Goal: Transaction & Acquisition: Subscribe to service/newsletter

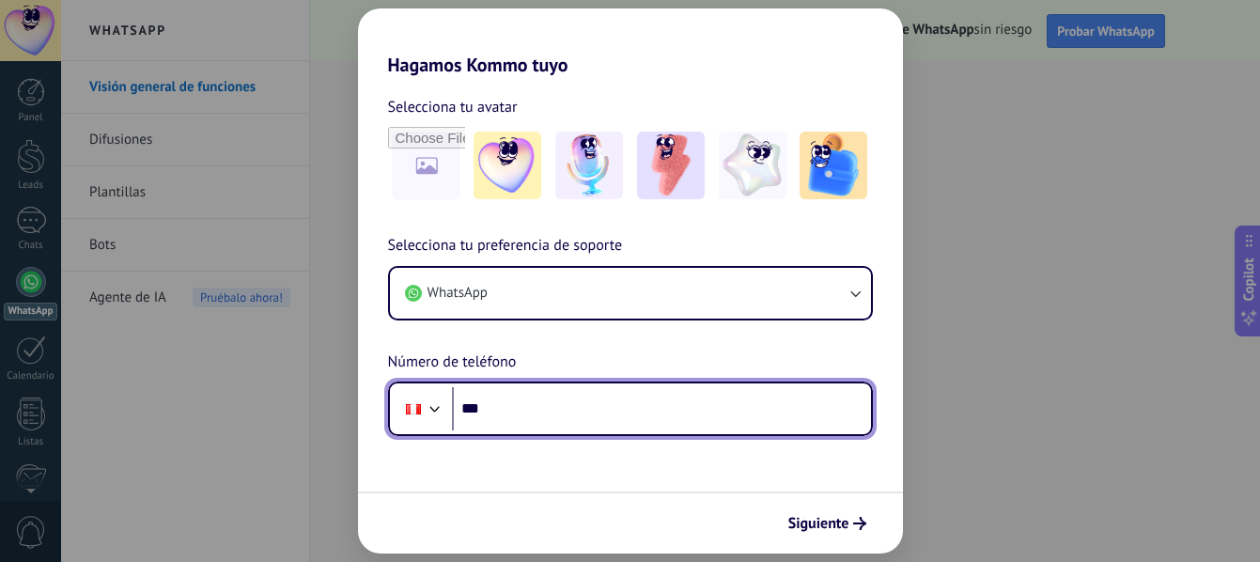
click at [515, 413] on input "***" at bounding box center [661, 408] width 419 height 43
type input "**********"
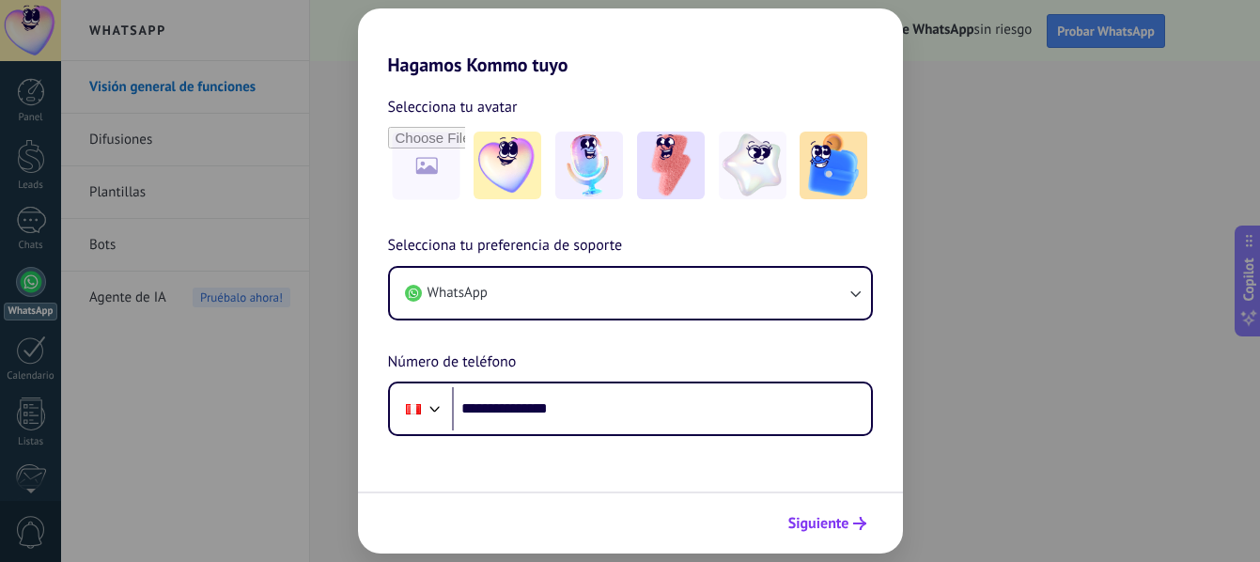
click at [803, 524] on span "Siguiente" at bounding box center [819, 523] width 61 height 13
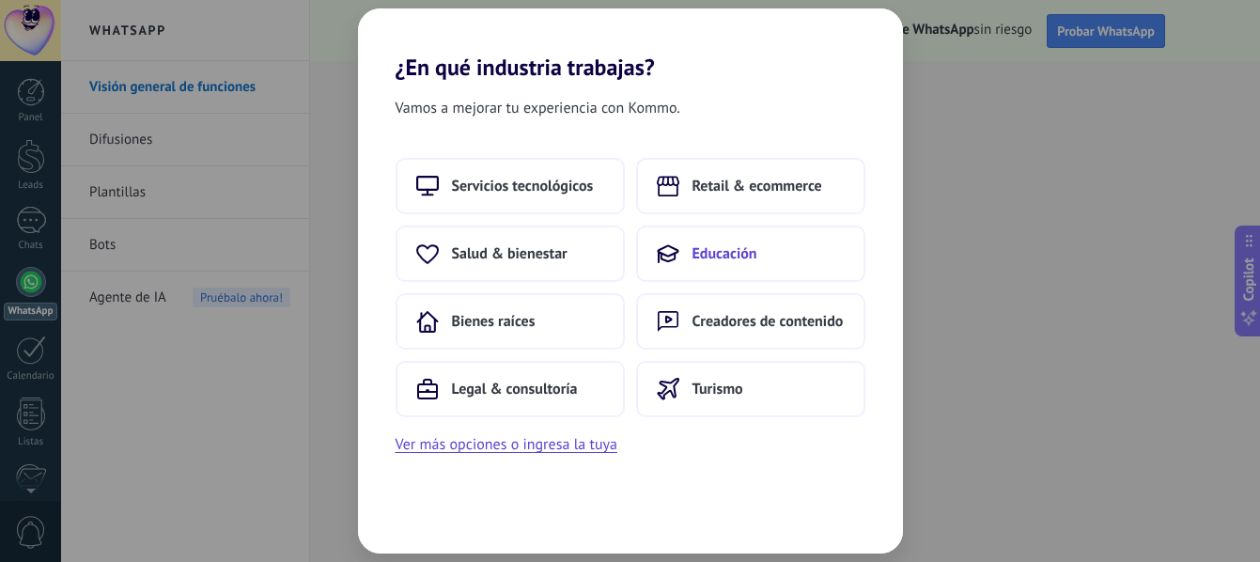
click at [725, 246] on span "Educación" at bounding box center [725, 253] width 65 height 19
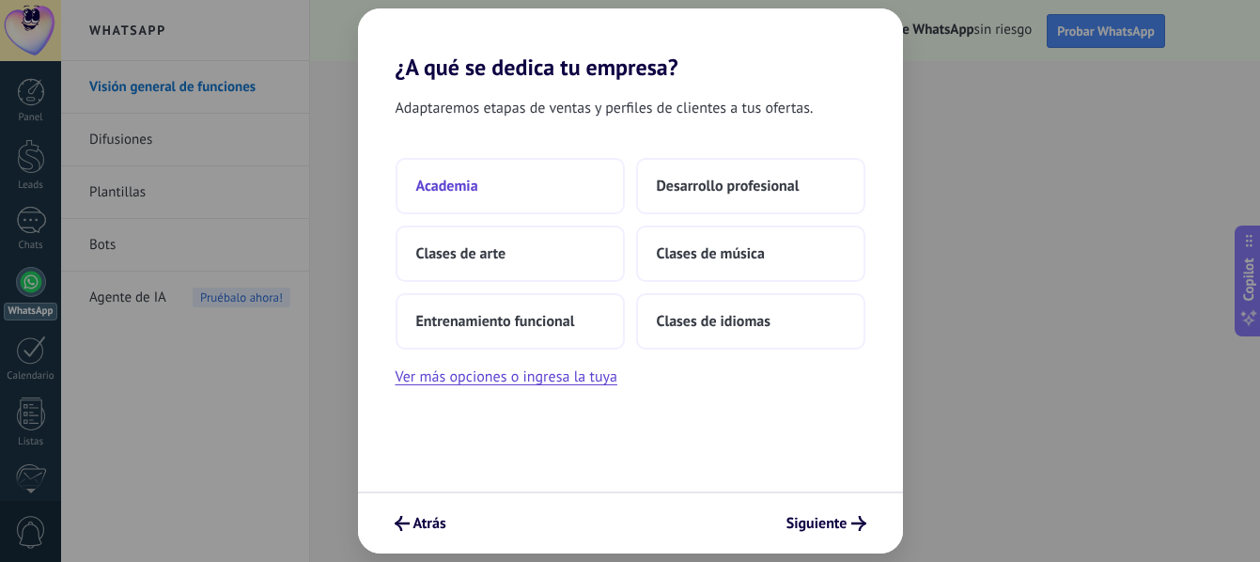
click at [511, 179] on button "Academia" at bounding box center [510, 186] width 229 height 56
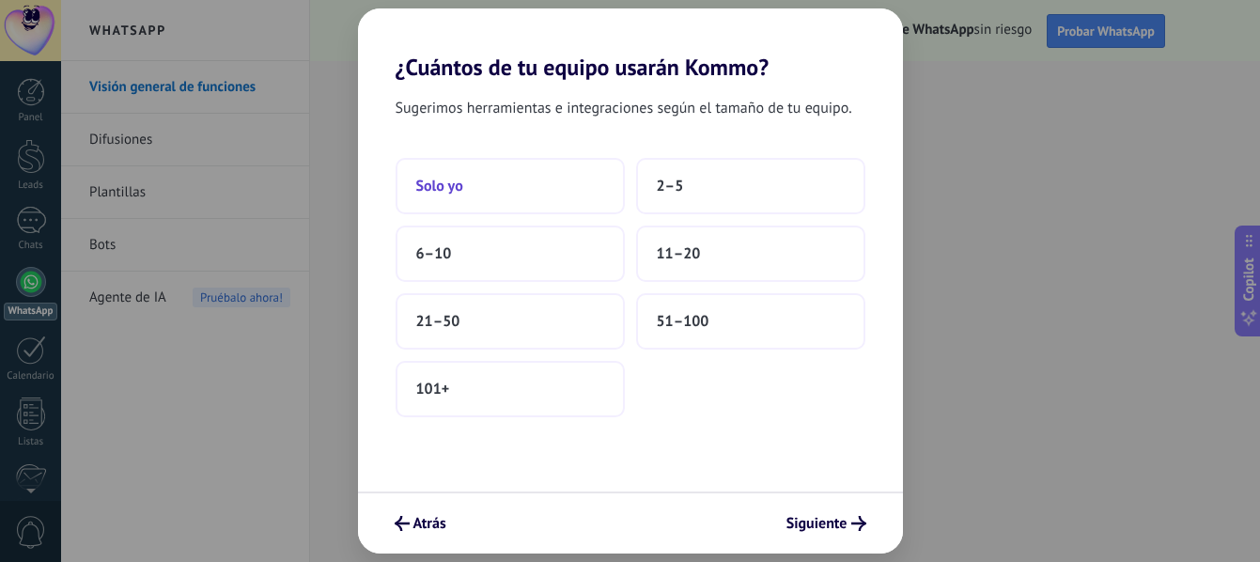
click at [556, 198] on button "Solo yo" at bounding box center [510, 186] width 229 height 56
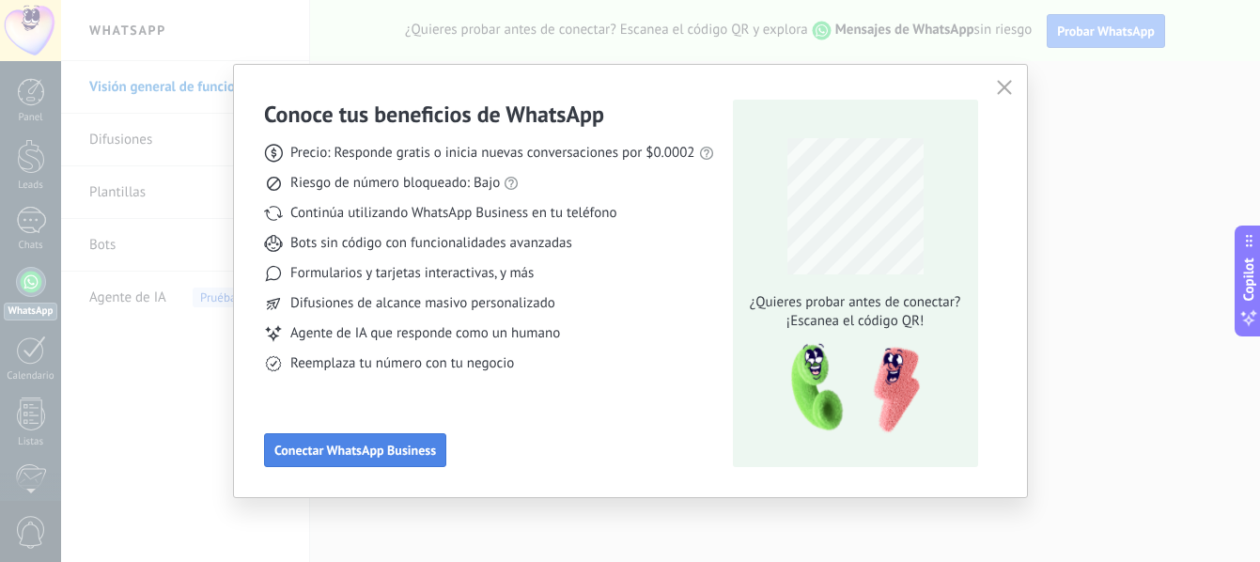
click at [386, 454] on span "Conectar WhatsApp Business" at bounding box center [355, 450] width 162 height 13
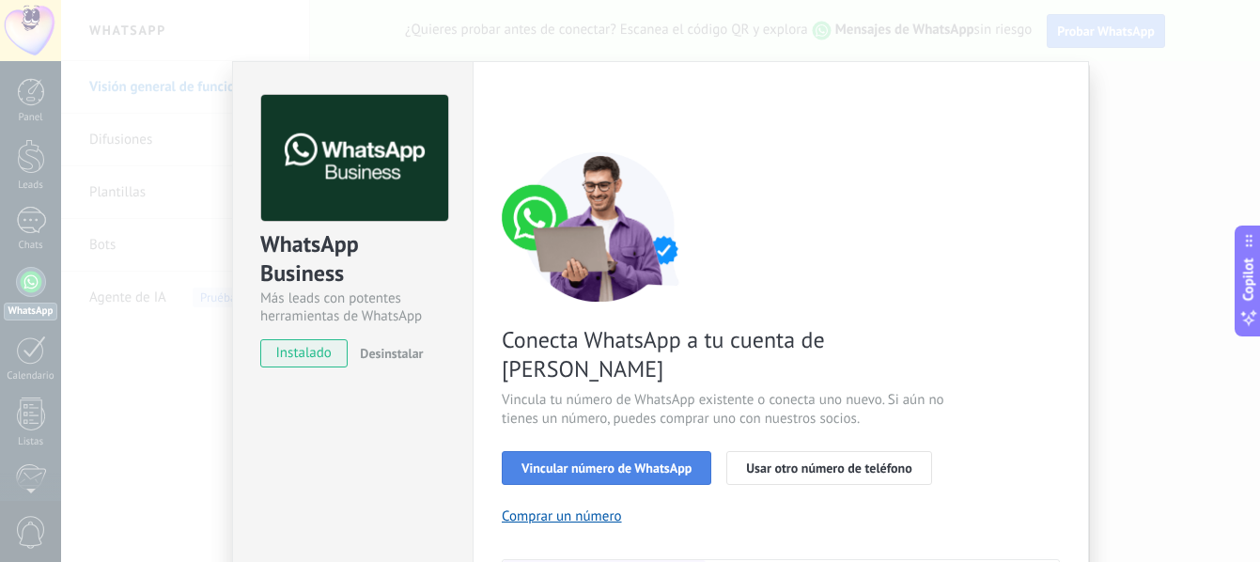
click at [663, 461] on span "Vincular número de WhatsApp" at bounding box center [607, 467] width 170 height 13
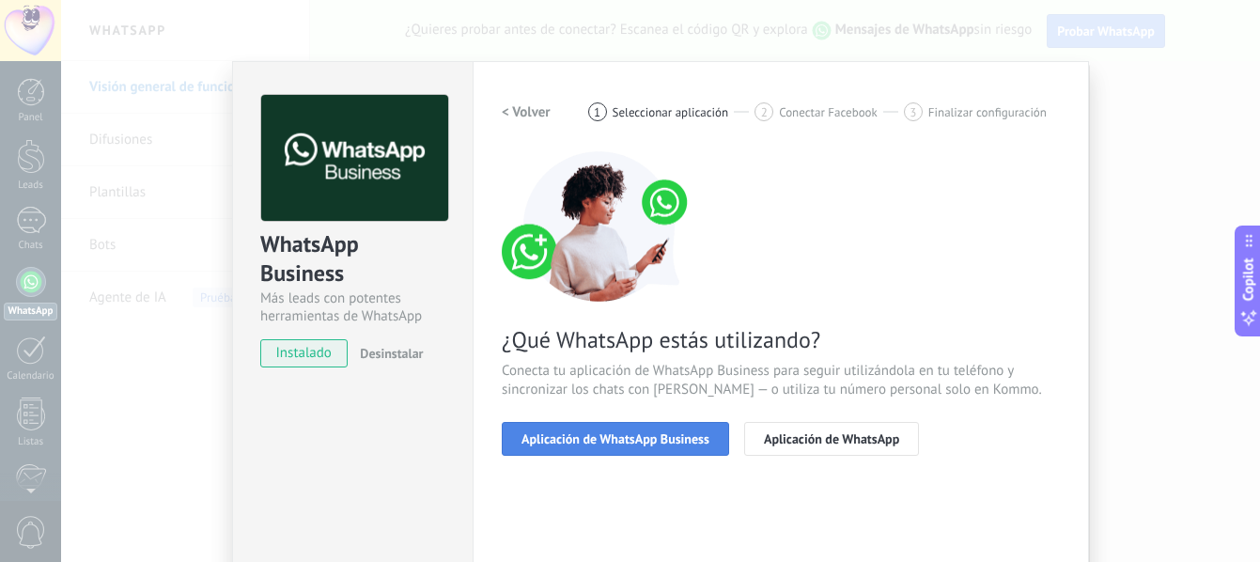
click at [678, 440] on span "Aplicación de WhatsApp Business" at bounding box center [616, 438] width 188 height 13
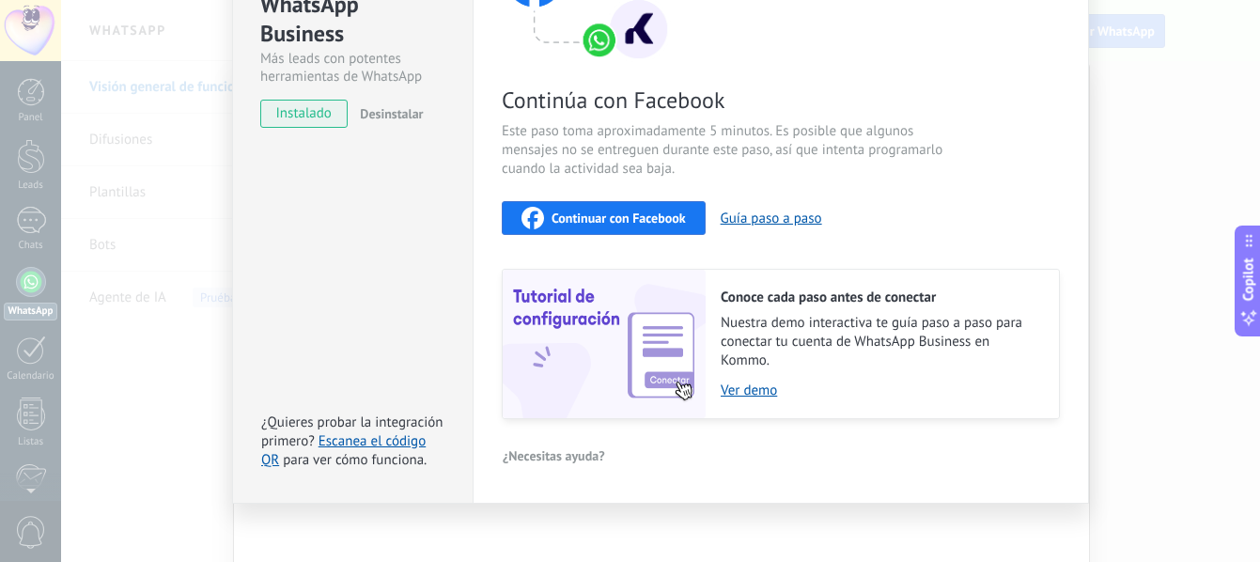
scroll to position [230, 0]
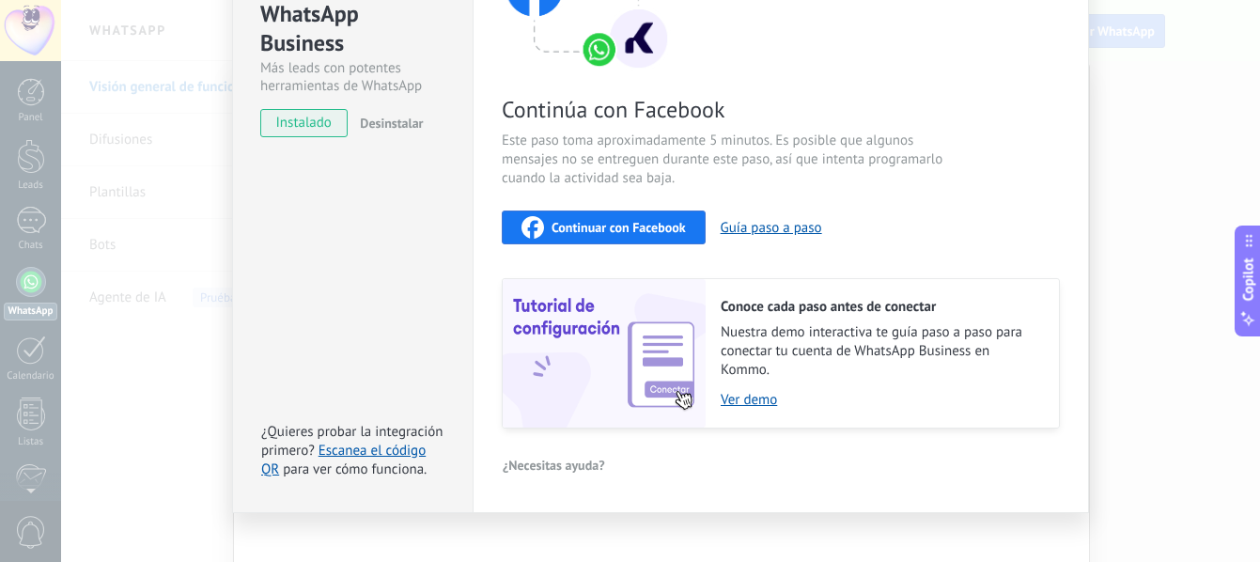
click at [658, 229] on span "Continuar con Facebook" at bounding box center [619, 227] width 134 height 13
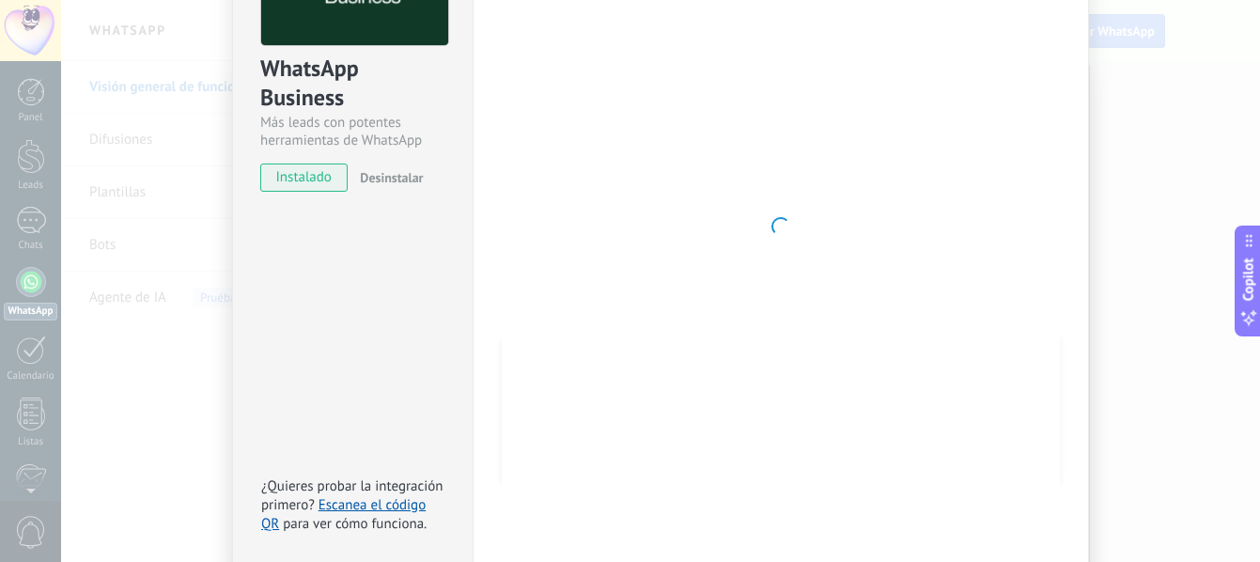
scroll to position [160, 0]
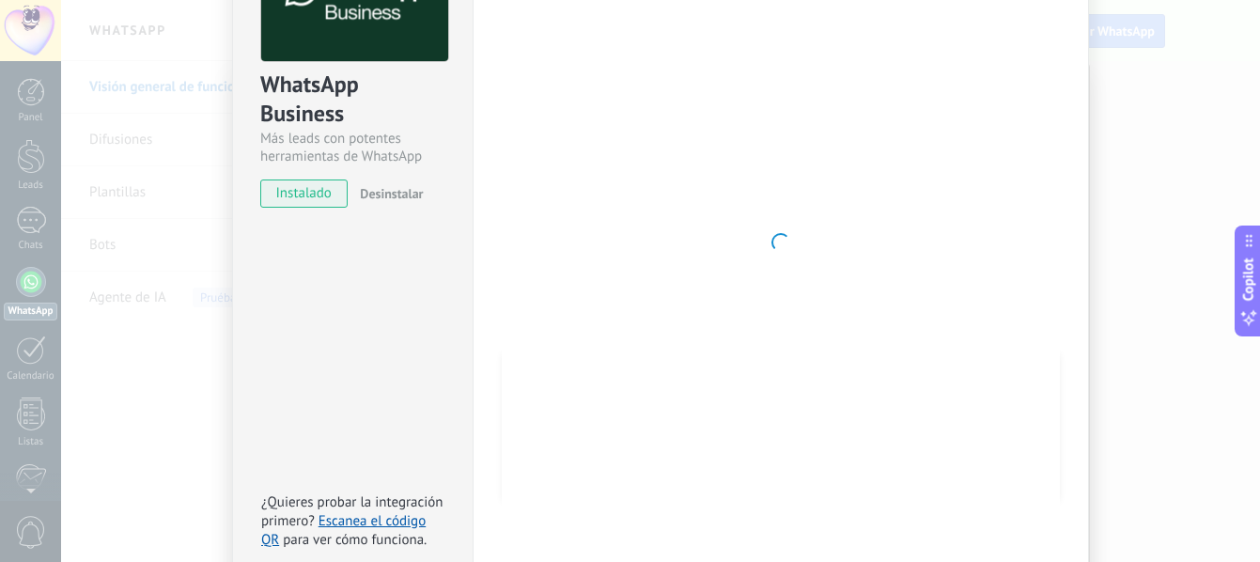
click at [722, 123] on div at bounding box center [781, 242] width 558 height 615
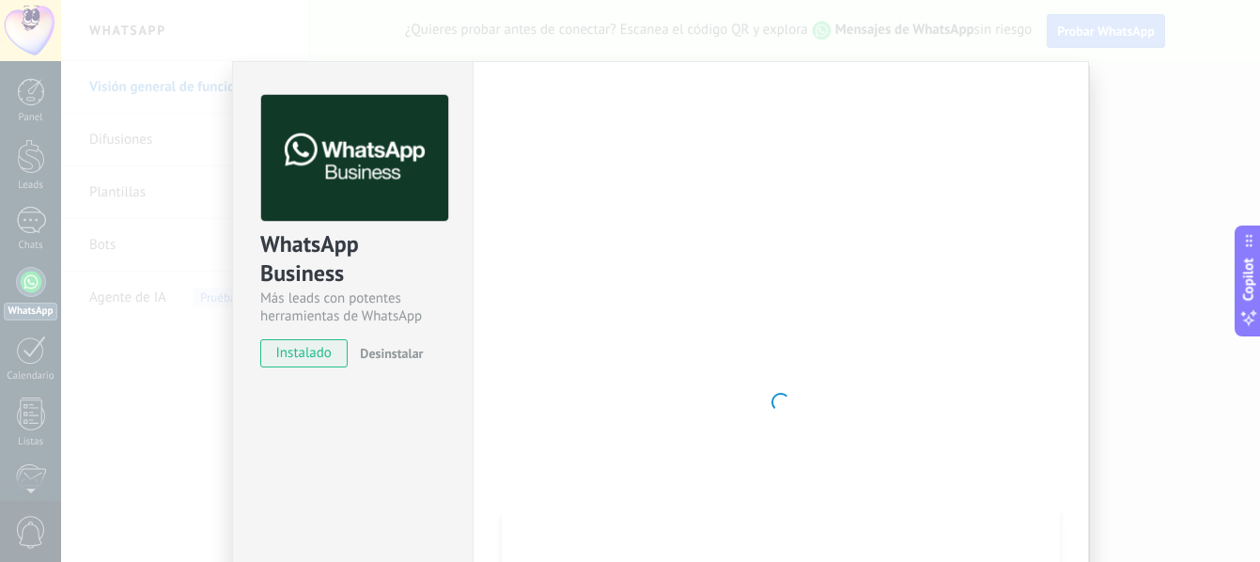
drag, startPoint x: 722, startPoint y: 123, endPoint x: 705, endPoint y: 154, distance: 35.3
click at [705, 154] on div at bounding box center [781, 402] width 558 height 615
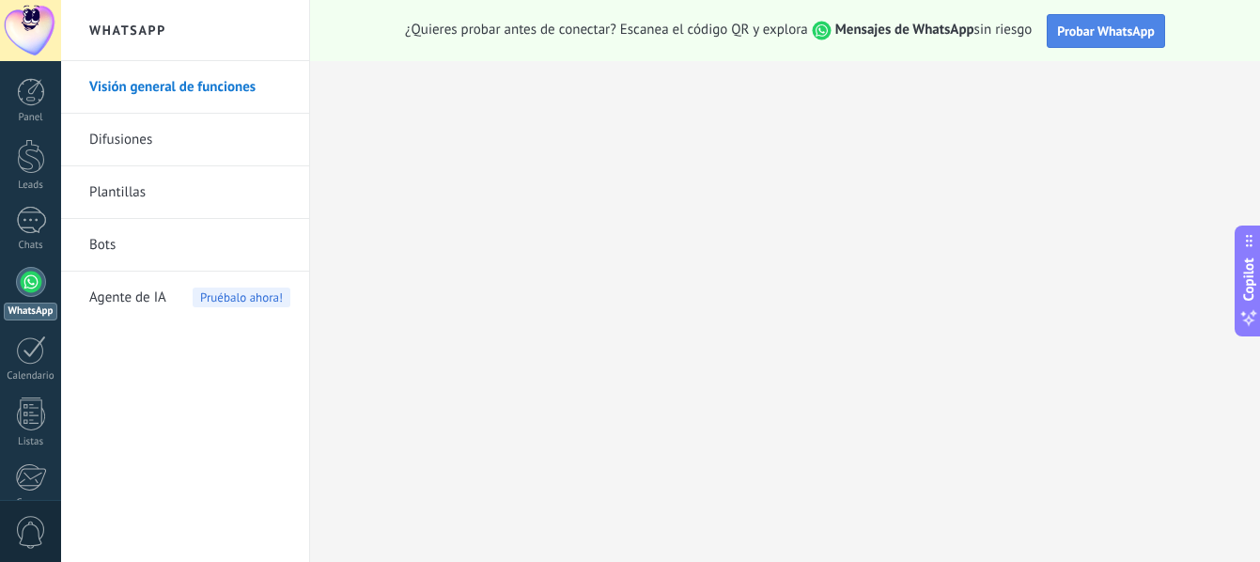
click at [1081, 24] on span "Probar WhatsApp" at bounding box center [1106, 31] width 98 height 17
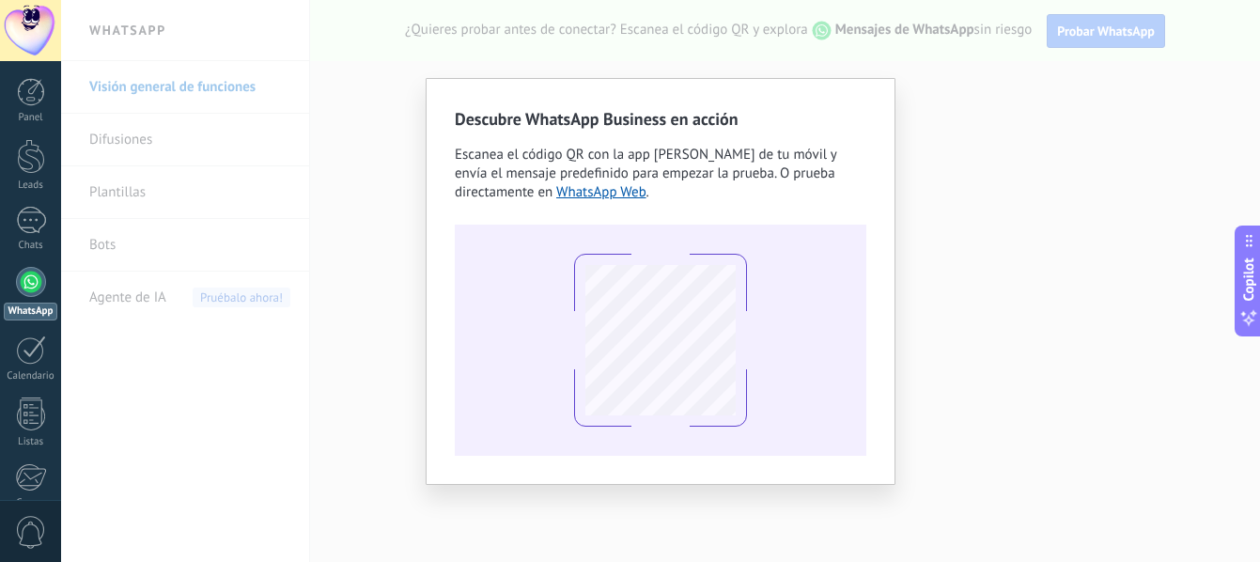
click at [385, 317] on div "Descubre WhatsApp Business en acción Escanea el código QR con la app de cámara …" at bounding box center [660, 281] width 1199 height 562
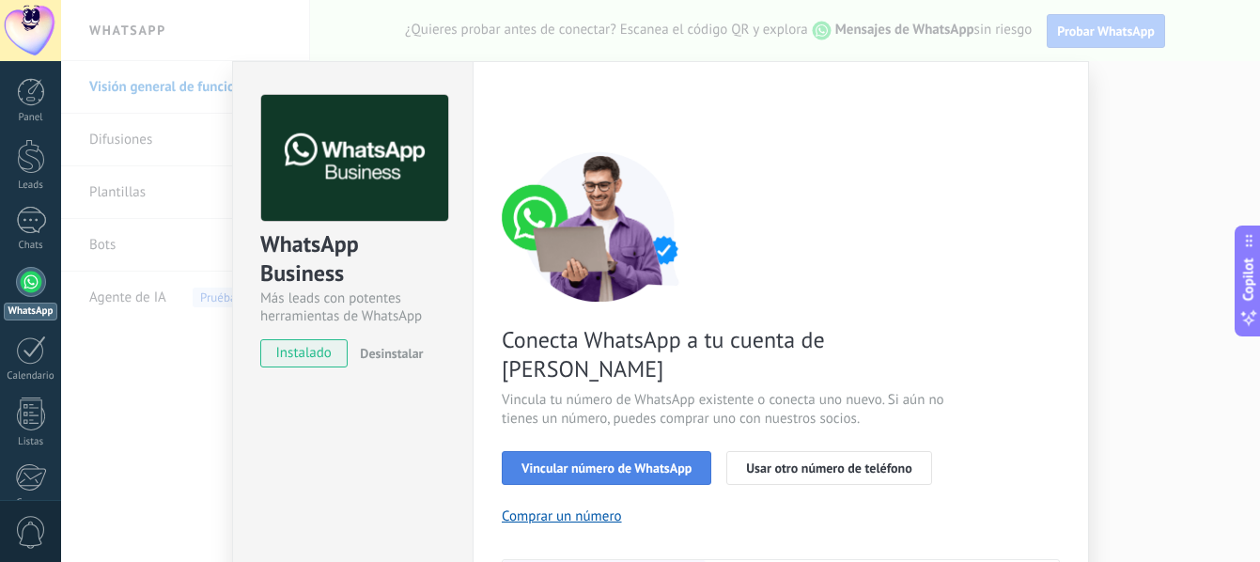
click at [557, 461] on span "Vincular número de WhatsApp" at bounding box center [607, 467] width 170 height 13
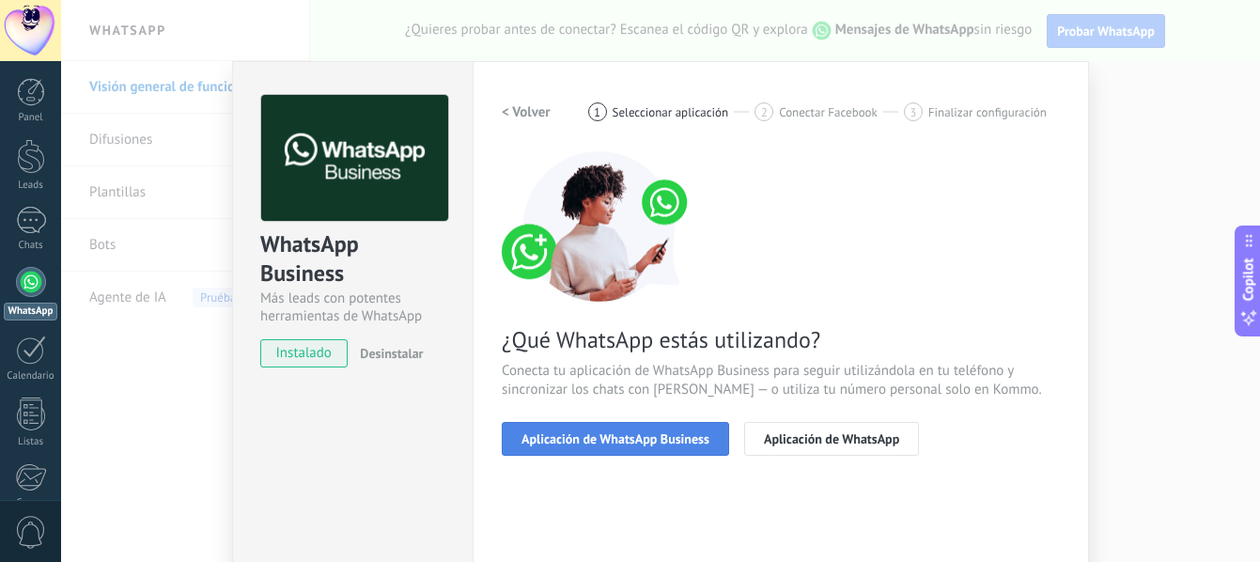
click at [652, 444] on span "Aplicación de WhatsApp Business" at bounding box center [616, 438] width 188 height 13
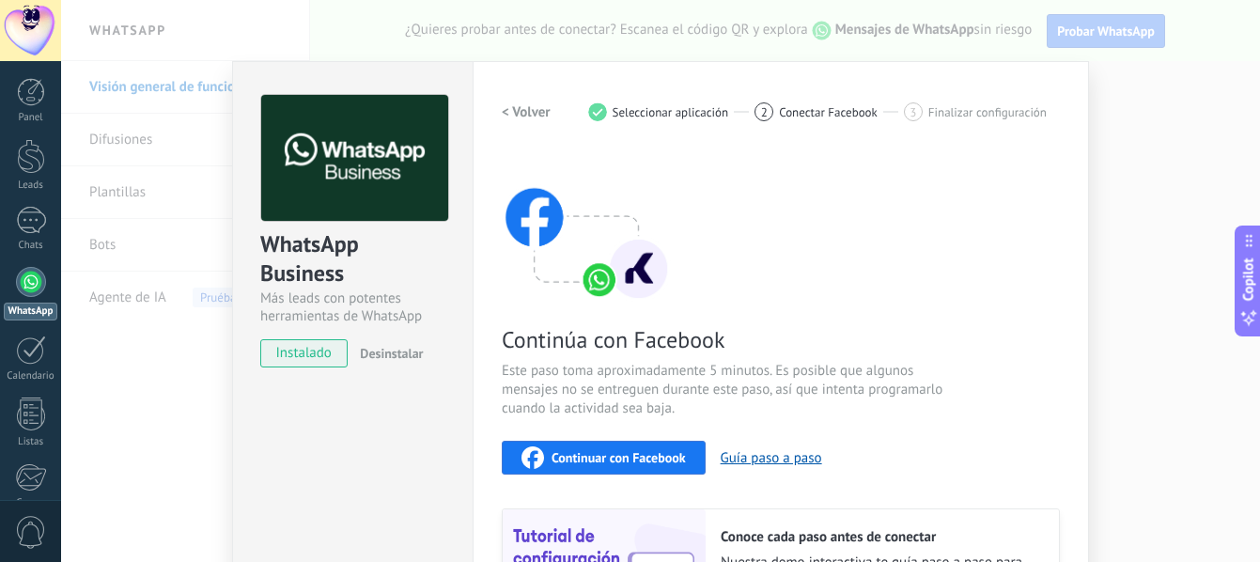
click at [616, 460] on span "Continuar con Facebook" at bounding box center [619, 457] width 134 height 13
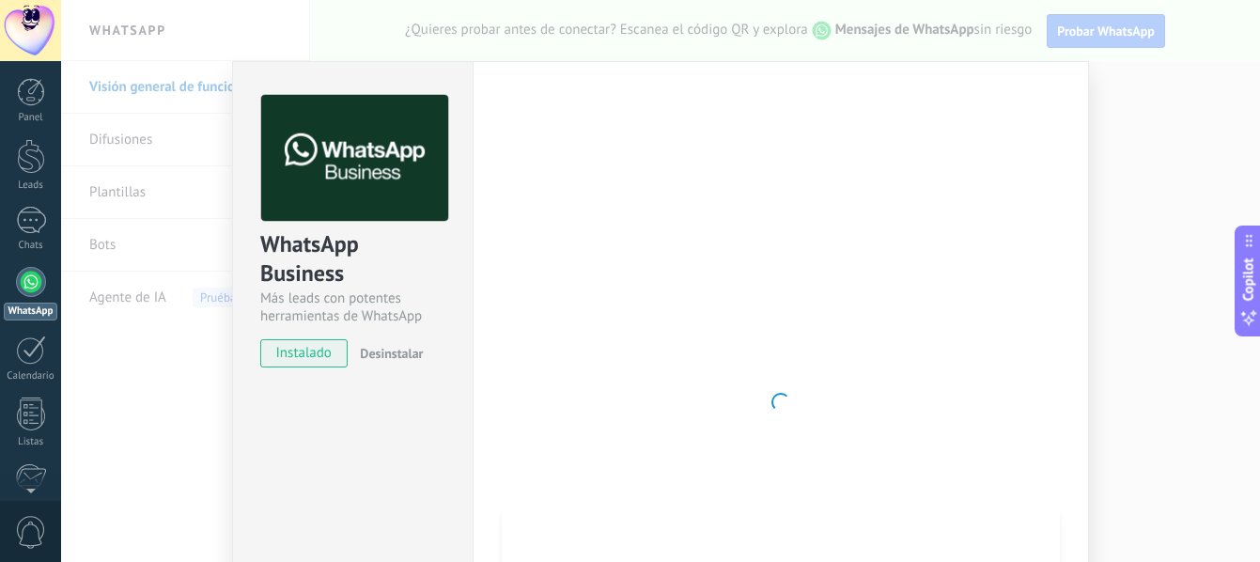
click at [41, 288] on div at bounding box center [31, 282] width 30 height 30
click at [39, 105] on div at bounding box center [31, 92] width 28 height 28
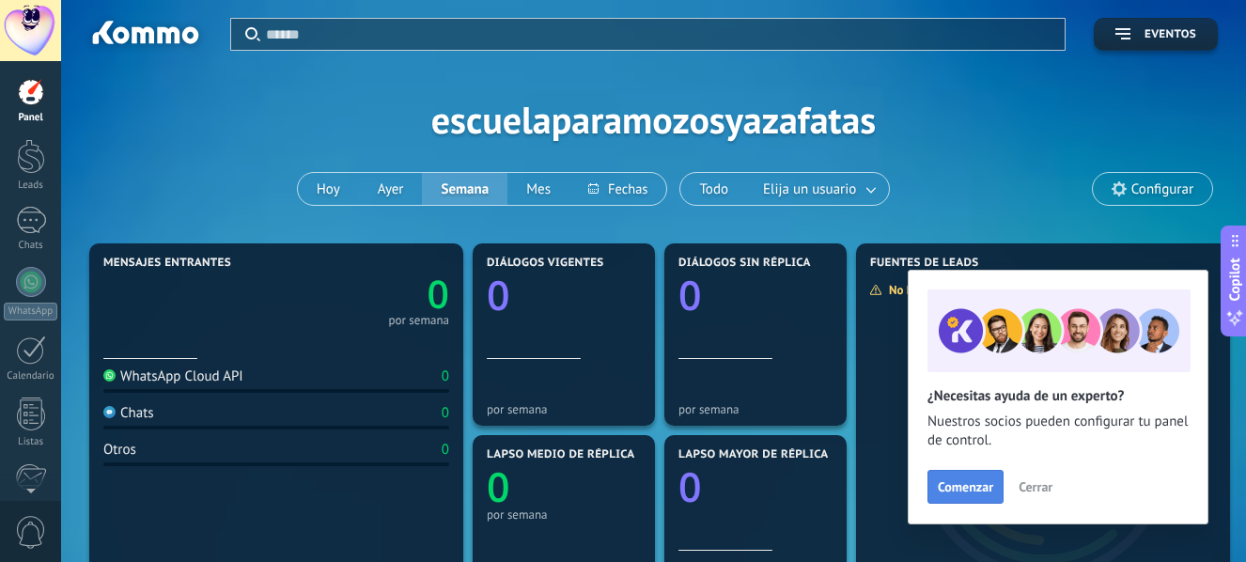
click at [956, 493] on span "Comenzar" at bounding box center [965, 486] width 55 height 13
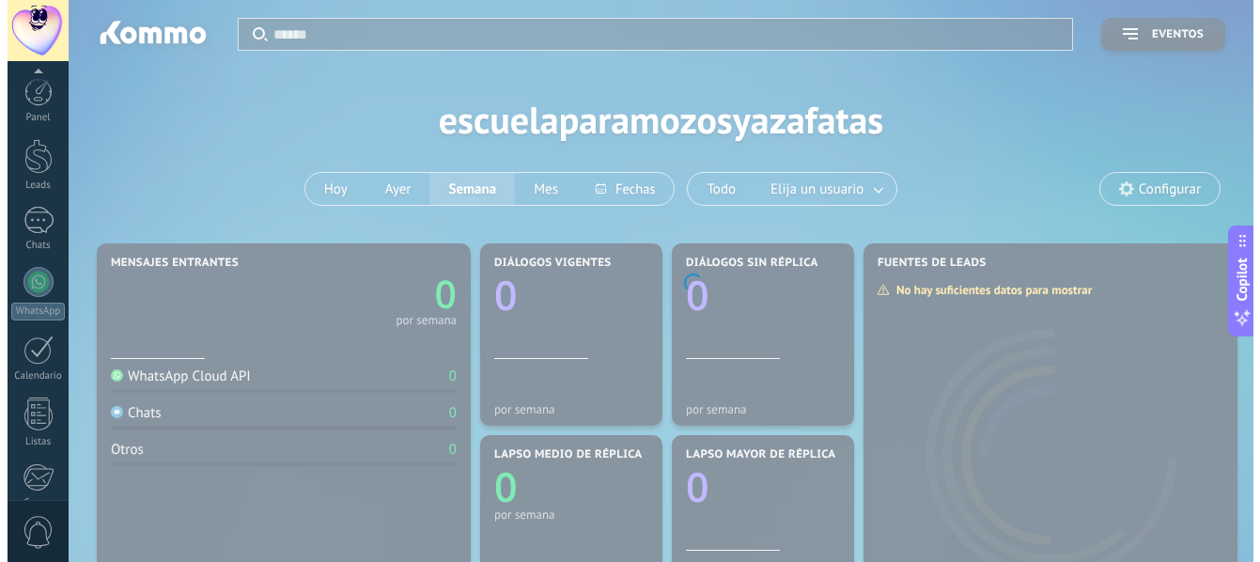
scroll to position [220, 0]
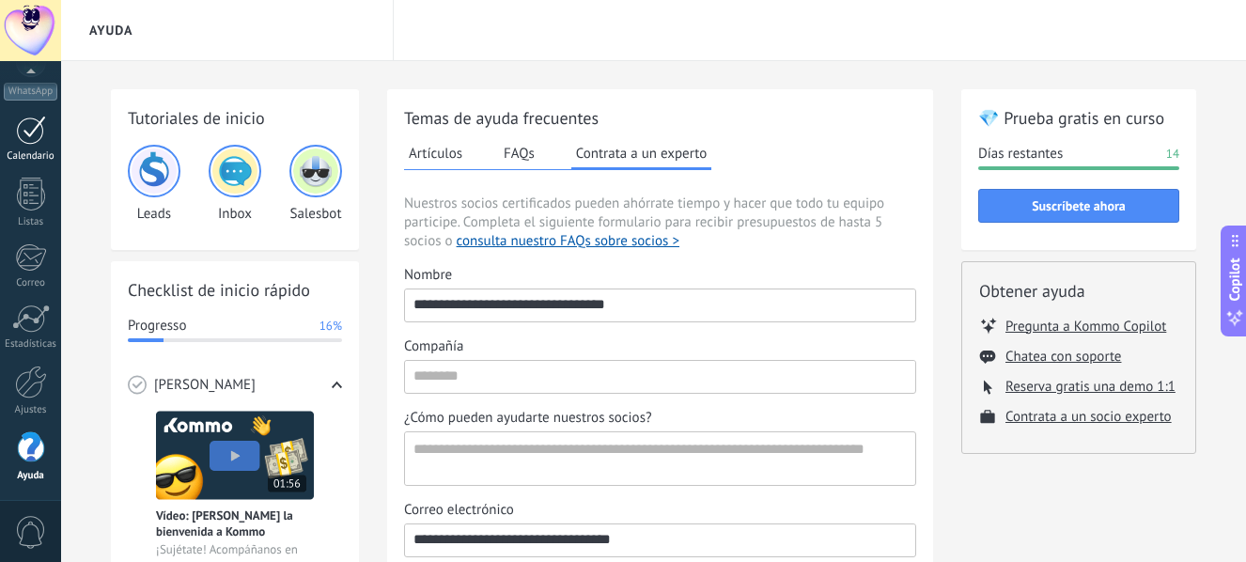
click at [35, 132] on div at bounding box center [31, 130] width 30 height 29
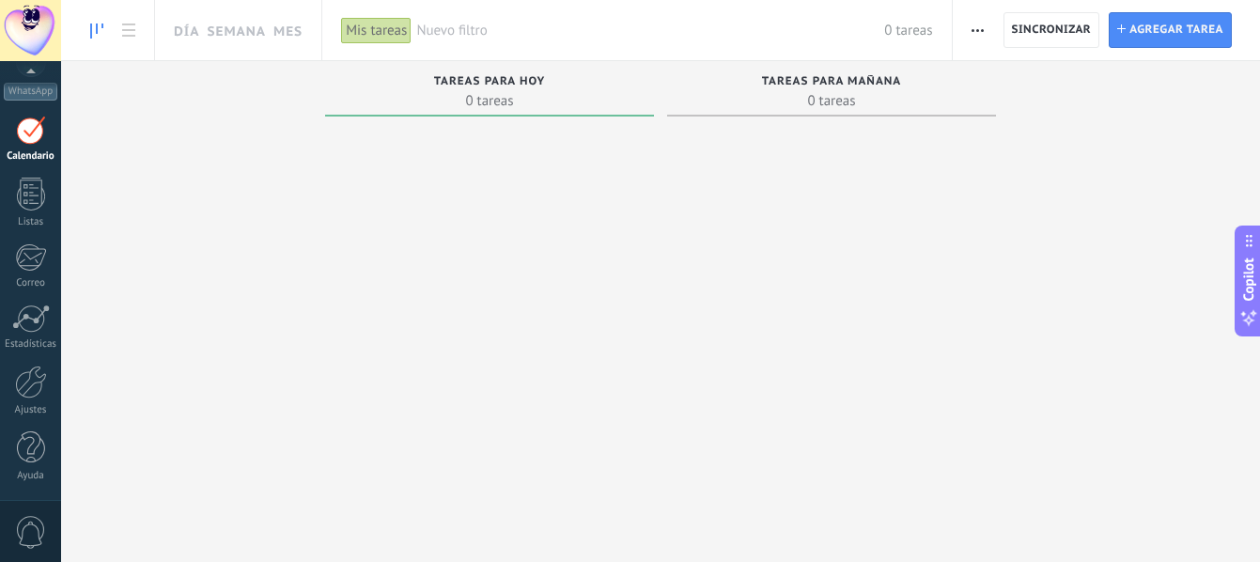
scroll to position [55, 0]
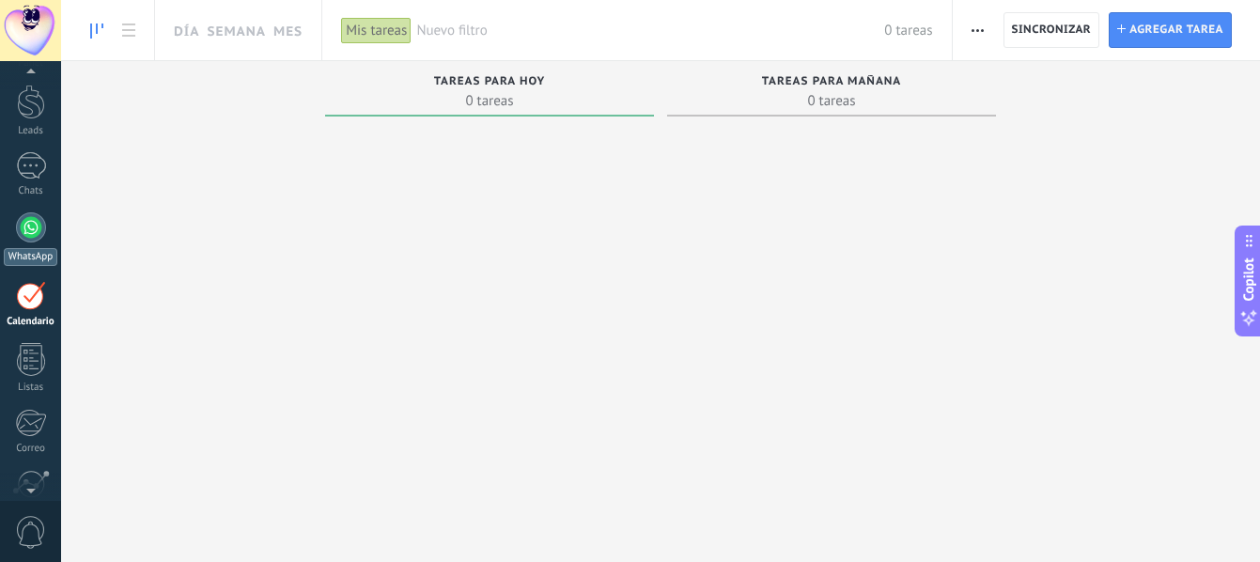
click at [32, 218] on div at bounding box center [31, 227] width 30 height 30
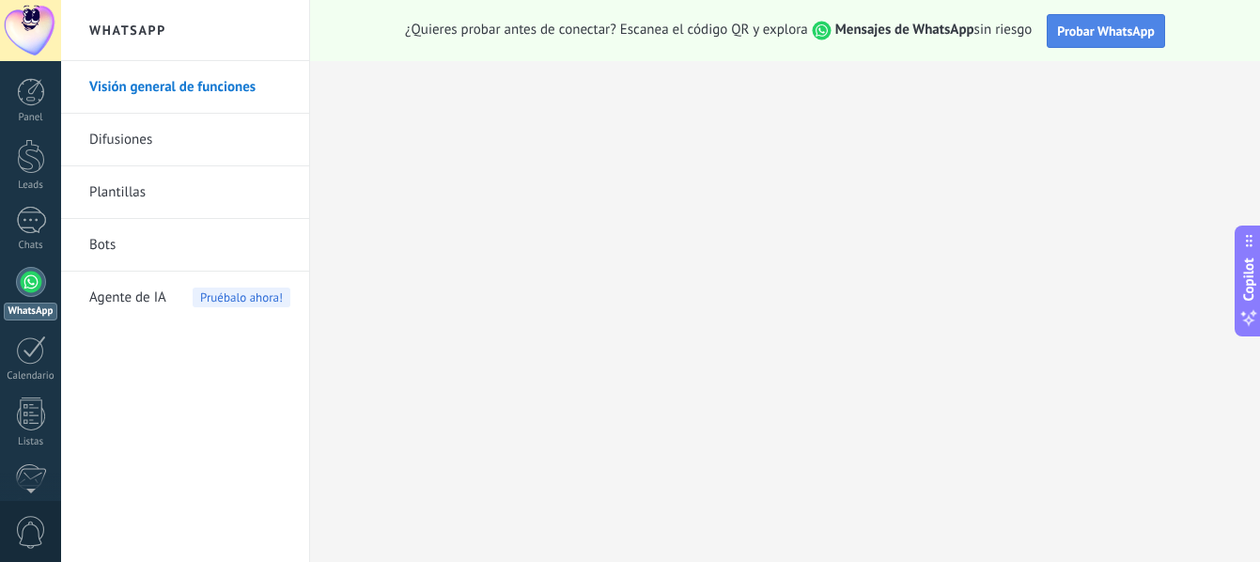
click at [1081, 37] on span "Probar WhatsApp" at bounding box center [1106, 31] width 98 height 17
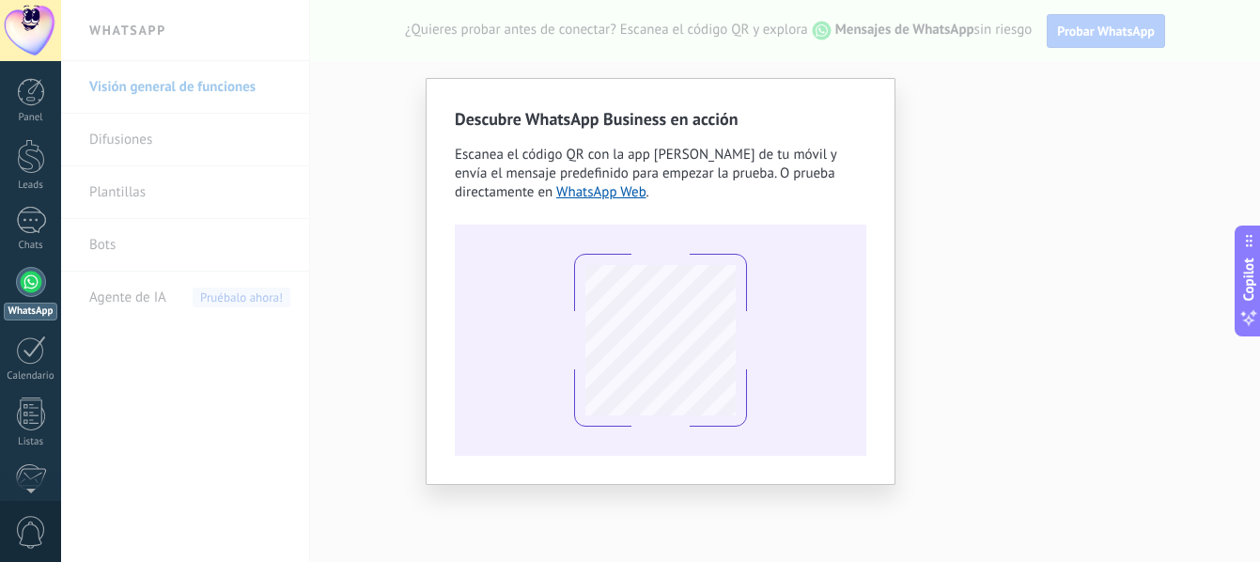
click at [915, 158] on div "Descubre WhatsApp Business en acción Escanea el código QR con la app de cámara …" at bounding box center [660, 281] width 1199 height 562
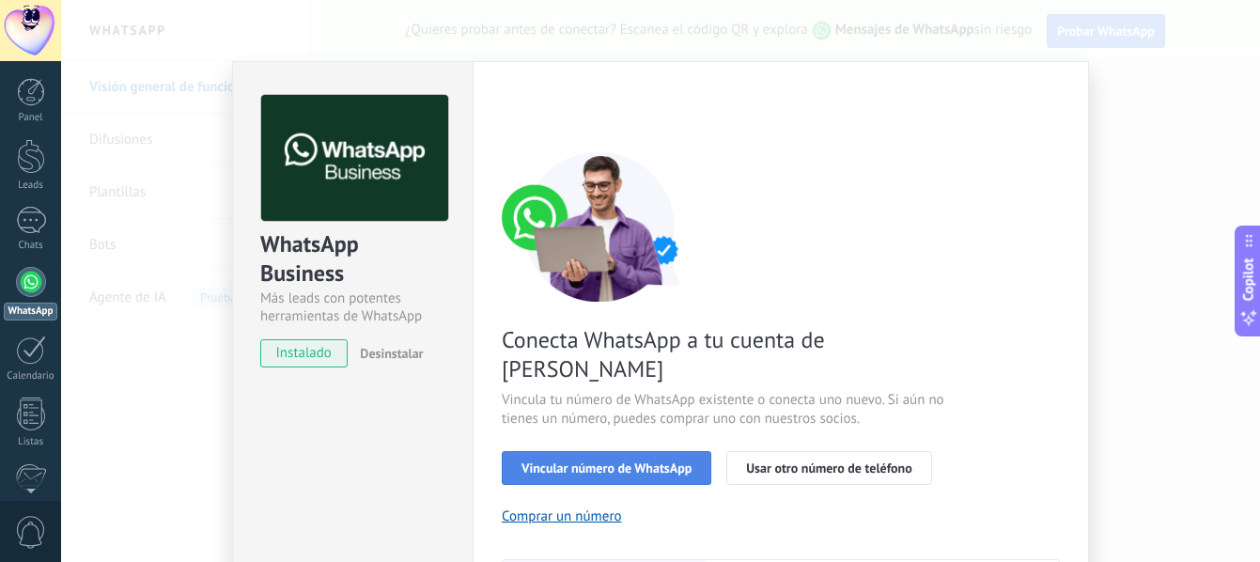
click at [549, 451] on button "Vincular número de WhatsApp" at bounding box center [607, 468] width 210 height 34
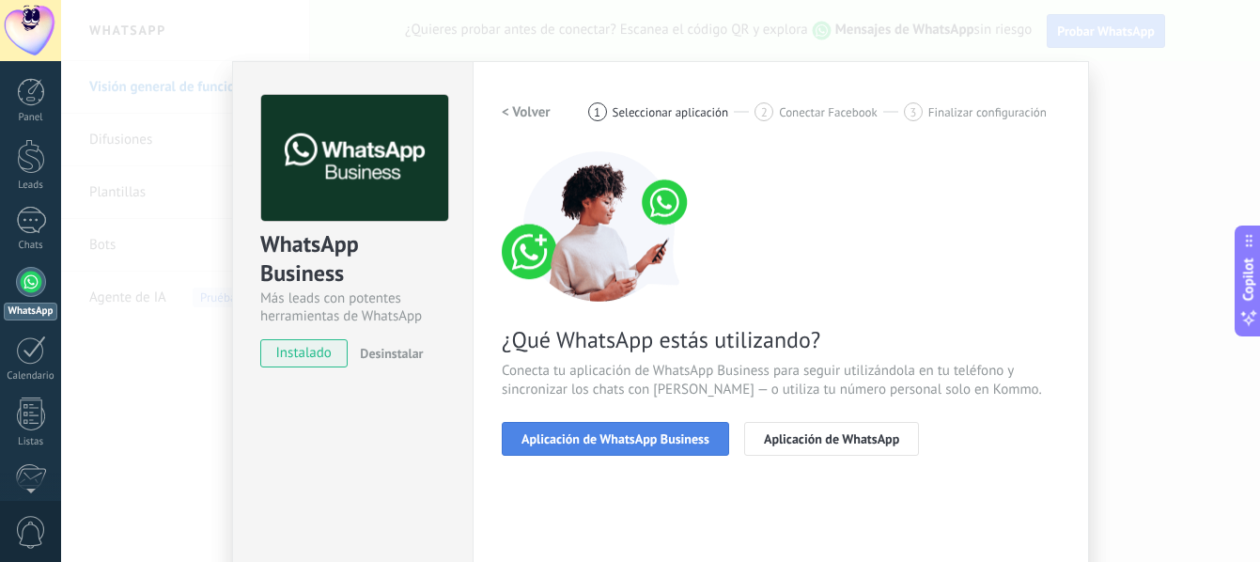
click at [566, 432] on span "Aplicación de WhatsApp Business" at bounding box center [616, 438] width 188 height 13
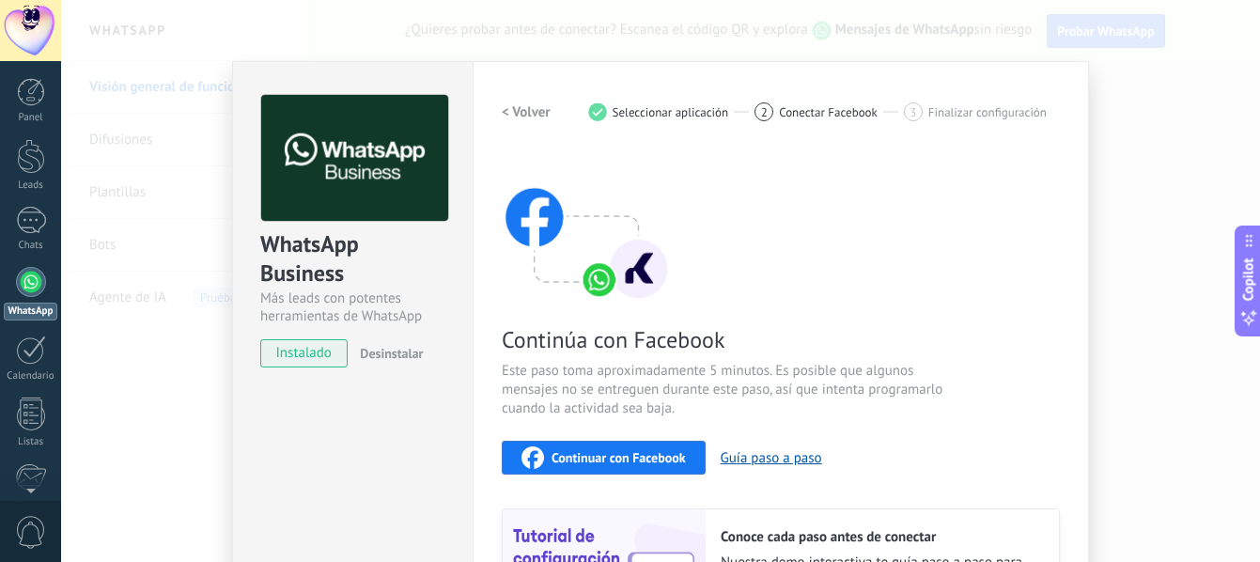
click at [586, 443] on button "Continuar con Facebook" at bounding box center [604, 458] width 204 height 34
click at [26, 288] on div at bounding box center [31, 282] width 30 height 30
click at [608, 444] on button "Continuar con Facebook" at bounding box center [604, 458] width 204 height 34
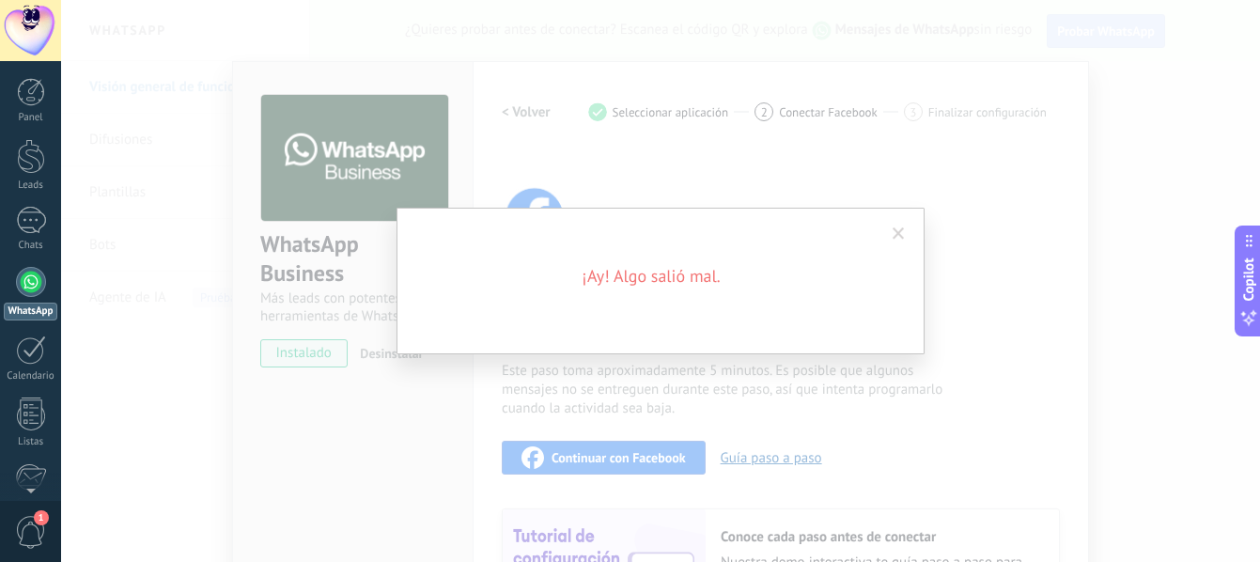
click at [669, 329] on div "¡Ay! Algo salió mal." at bounding box center [661, 281] width 528 height 147
click at [905, 229] on span at bounding box center [898, 234] width 31 height 32
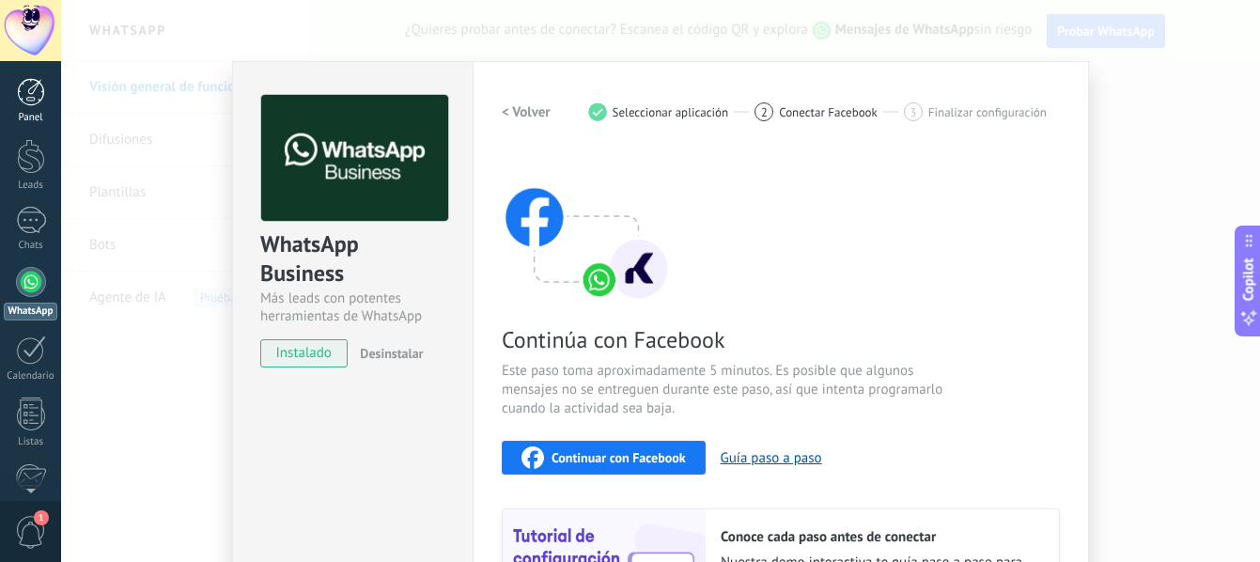
click at [27, 78] on div at bounding box center [31, 92] width 28 height 28
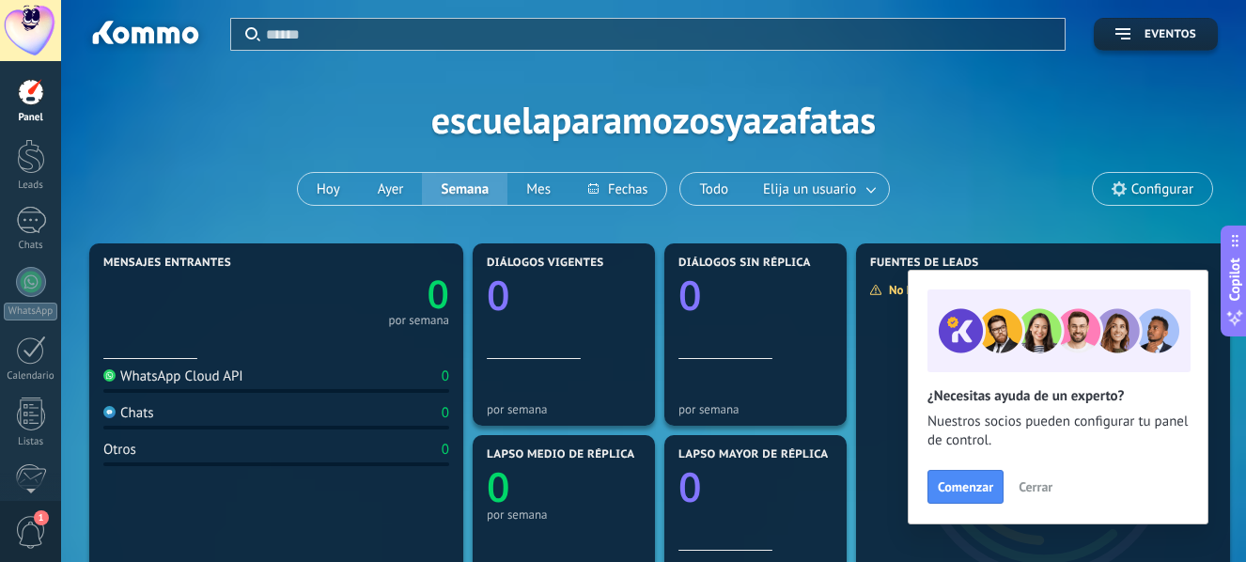
click at [1021, 491] on span "Cerrar" at bounding box center [1036, 486] width 34 height 13
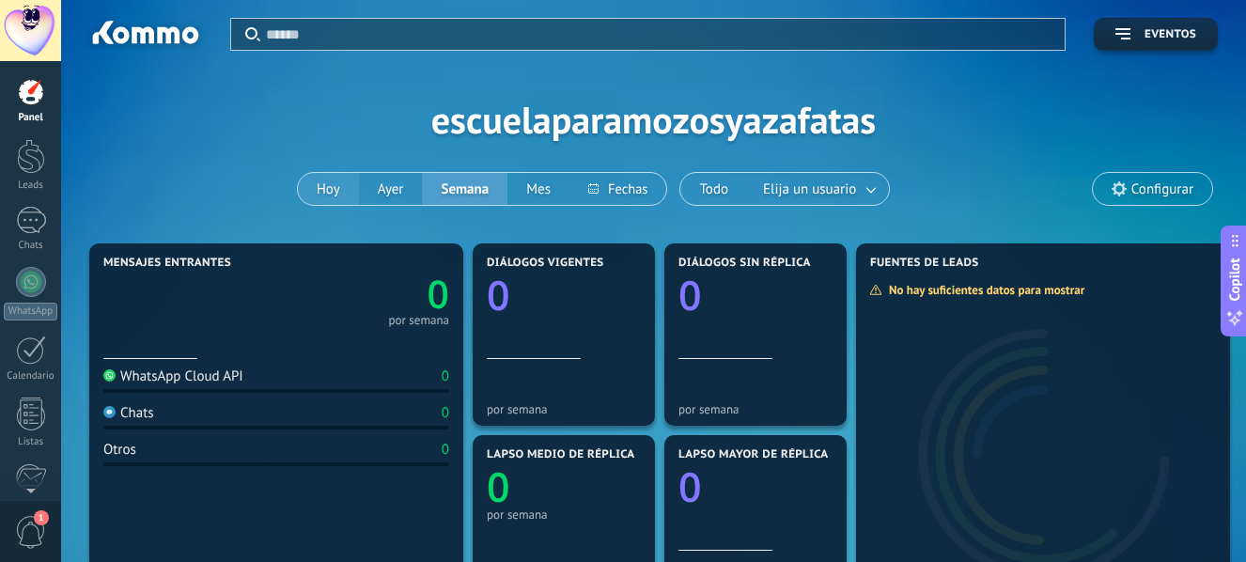
click at [316, 194] on button "Hoy" at bounding box center [328, 189] width 61 height 32
click at [34, 103] on div at bounding box center [31, 92] width 28 height 28
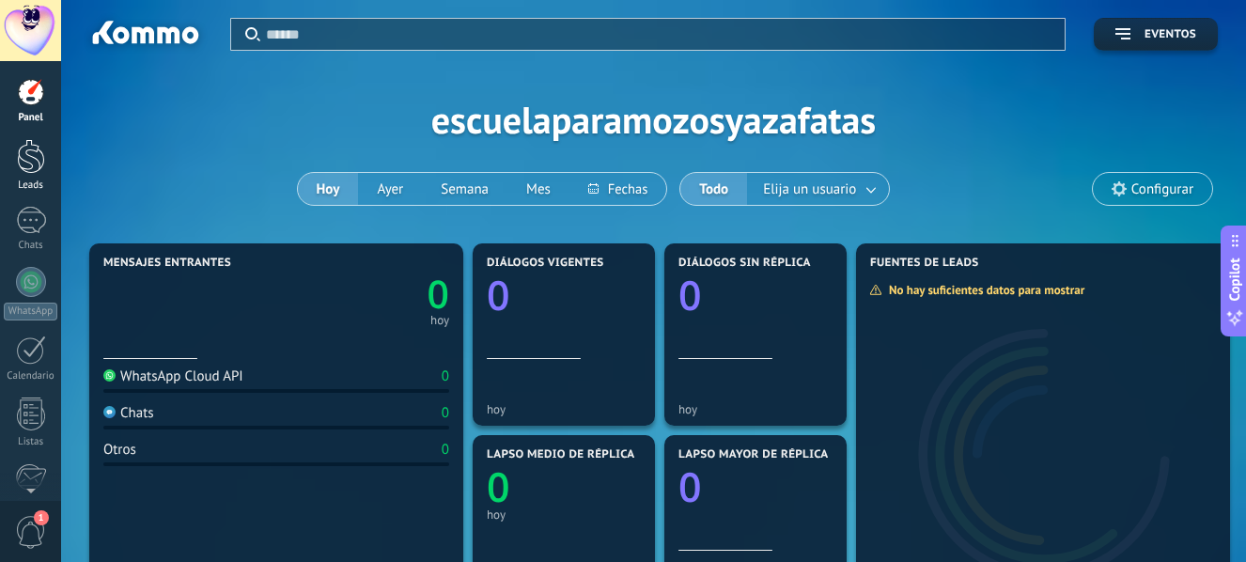
click at [39, 161] on div at bounding box center [31, 156] width 28 height 35
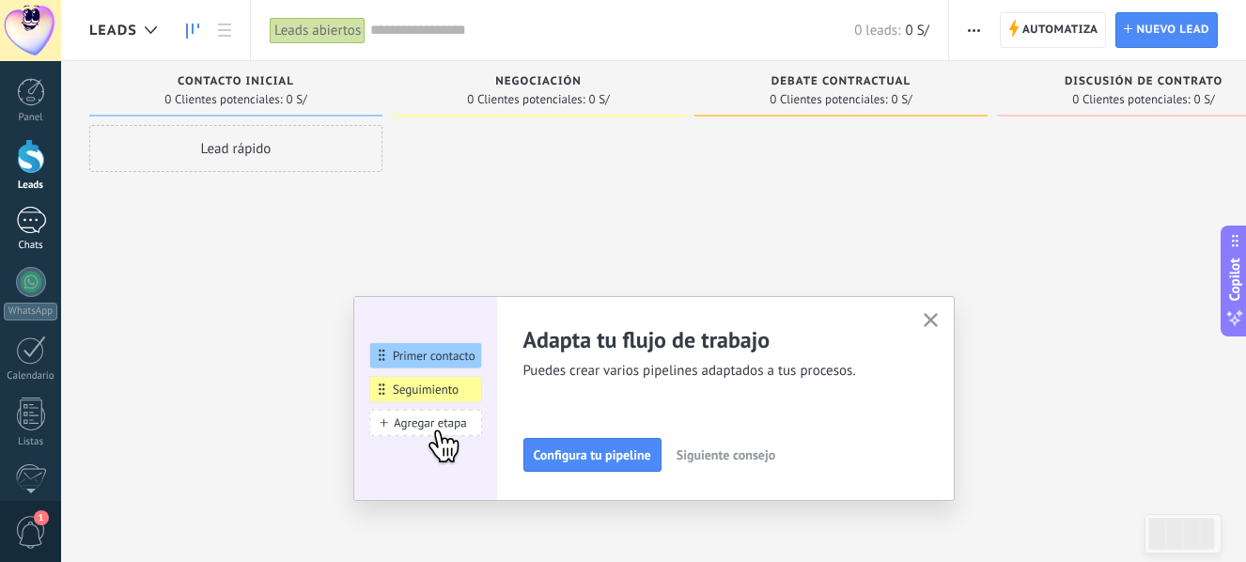
click at [27, 214] on div at bounding box center [31, 220] width 30 height 27
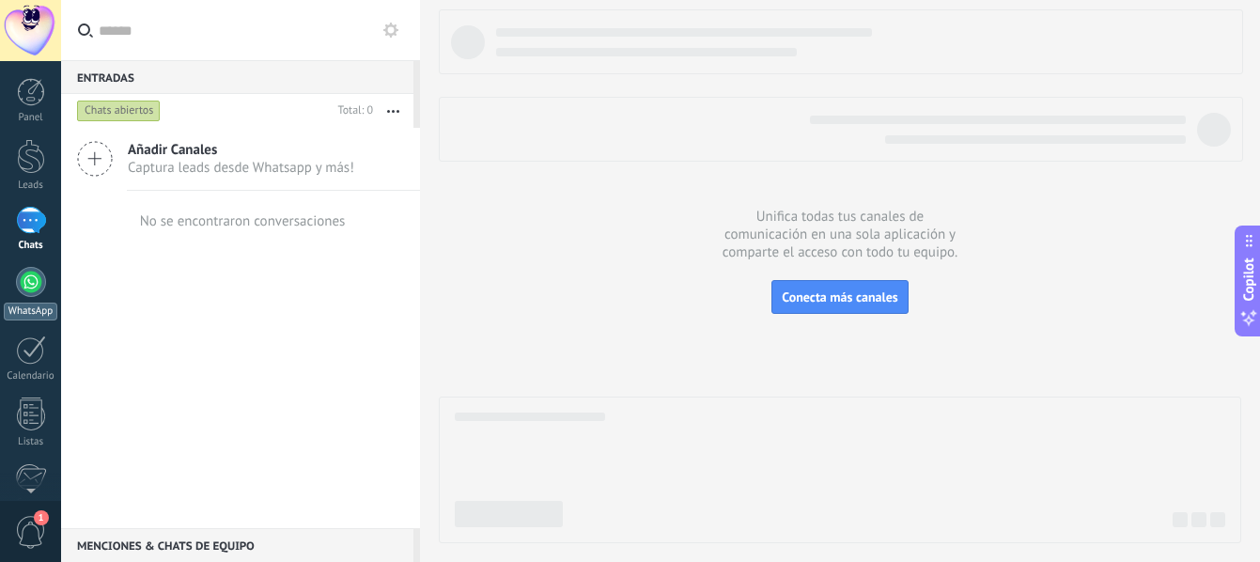
click at [37, 284] on div at bounding box center [31, 282] width 30 height 30
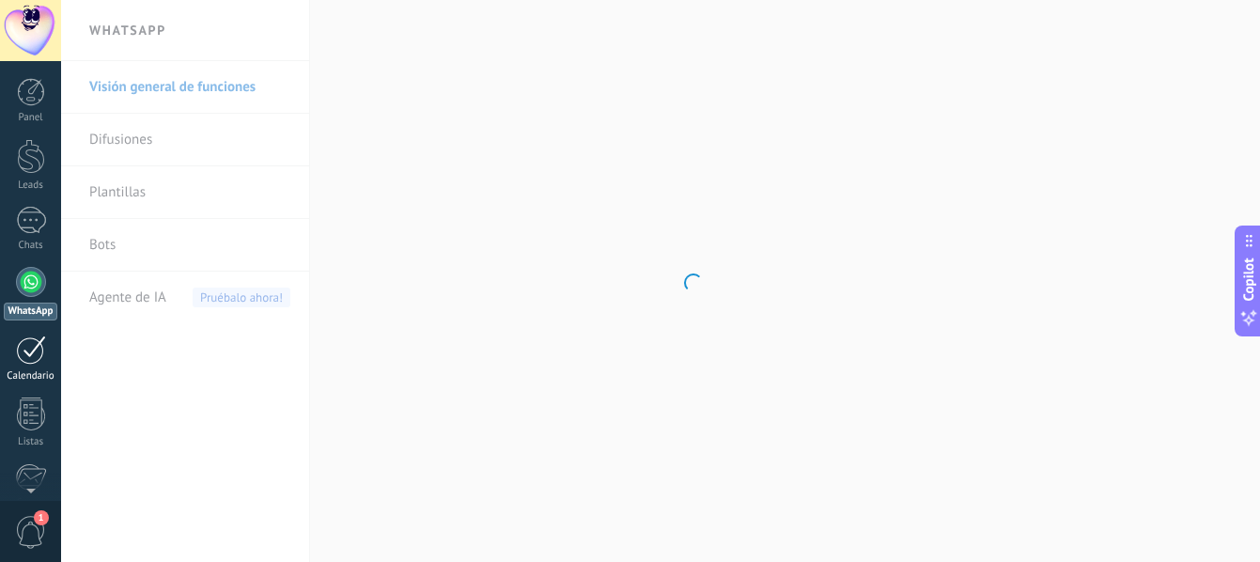
click at [43, 350] on div at bounding box center [31, 350] width 30 height 29
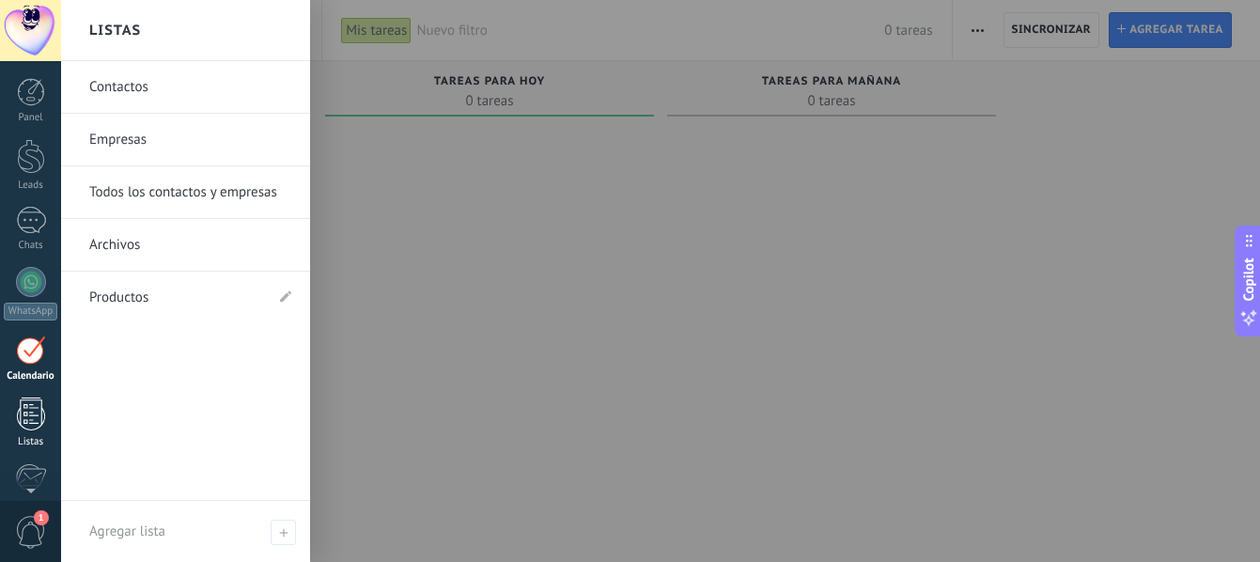
click at [38, 412] on div at bounding box center [31, 414] width 28 height 33
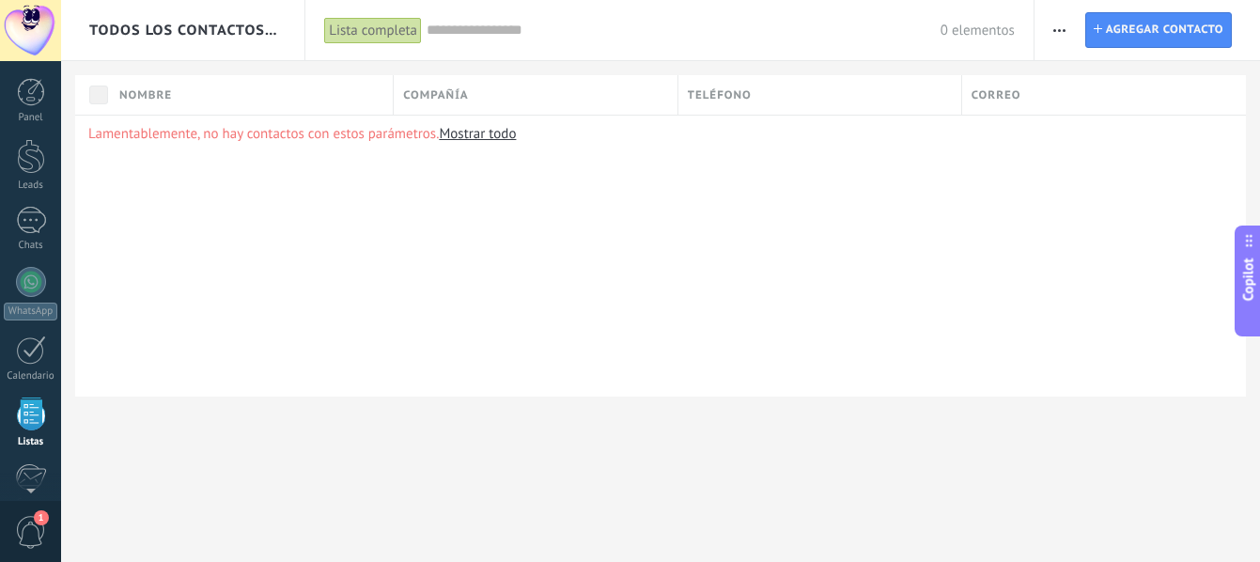
scroll to position [117, 0]
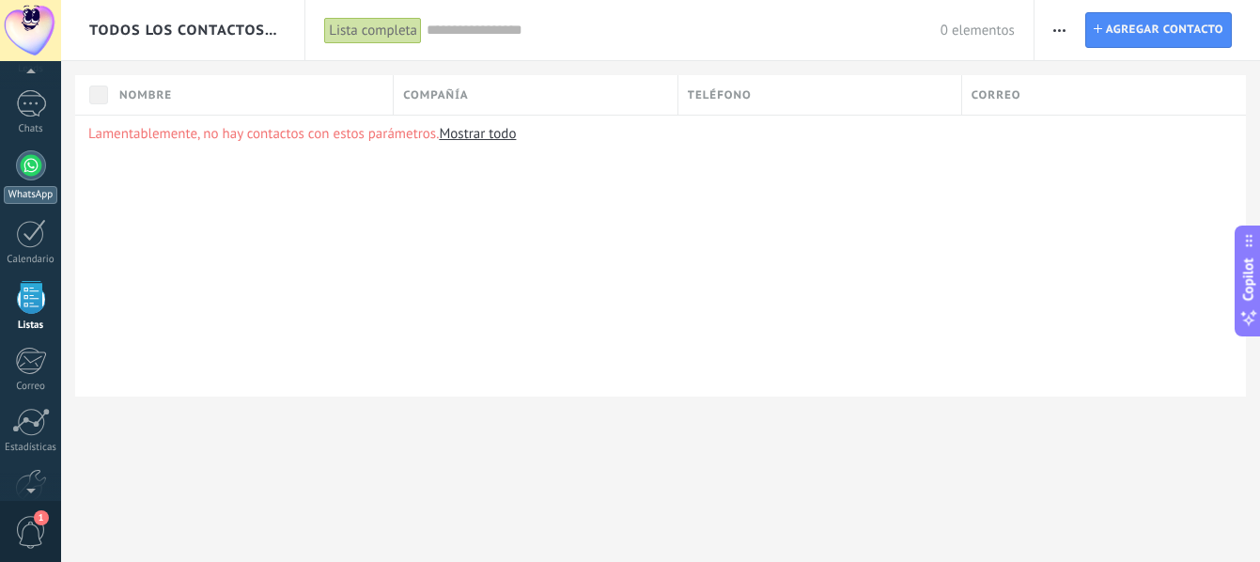
click at [37, 170] on div at bounding box center [31, 165] width 30 height 30
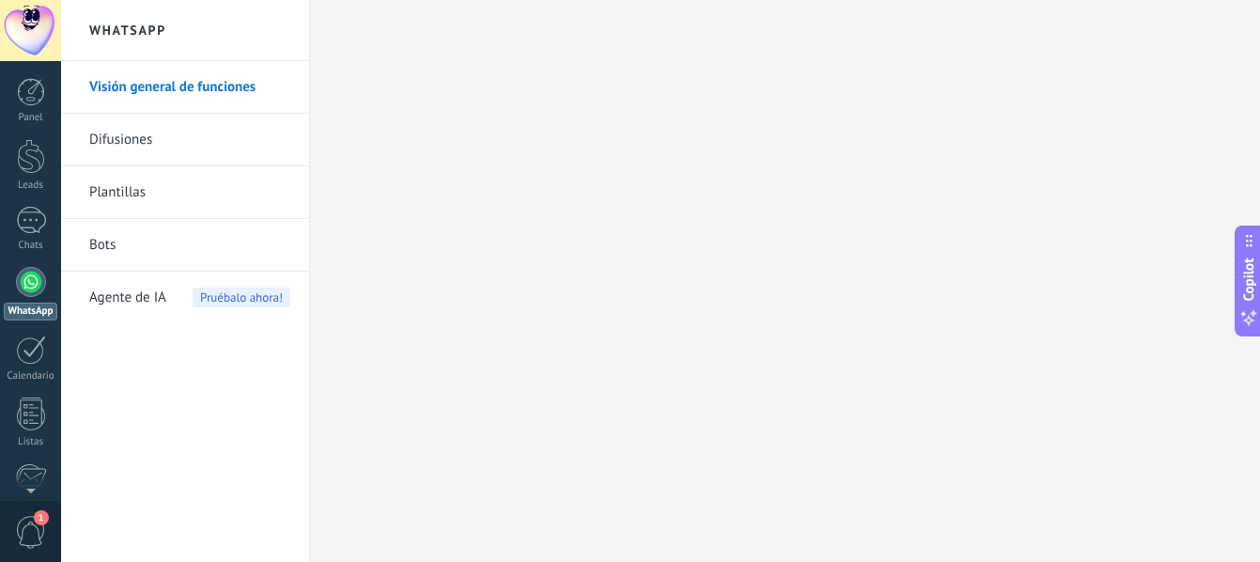
click at [227, 124] on link "Difusiones" at bounding box center [189, 140] width 201 height 53
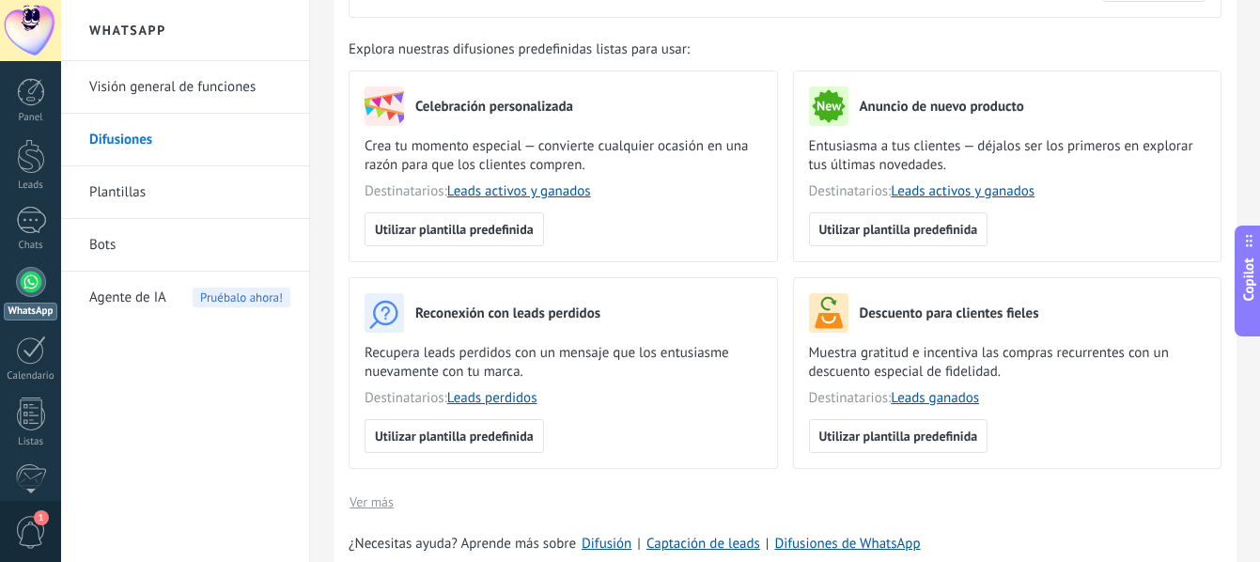
scroll to position [180, 0]
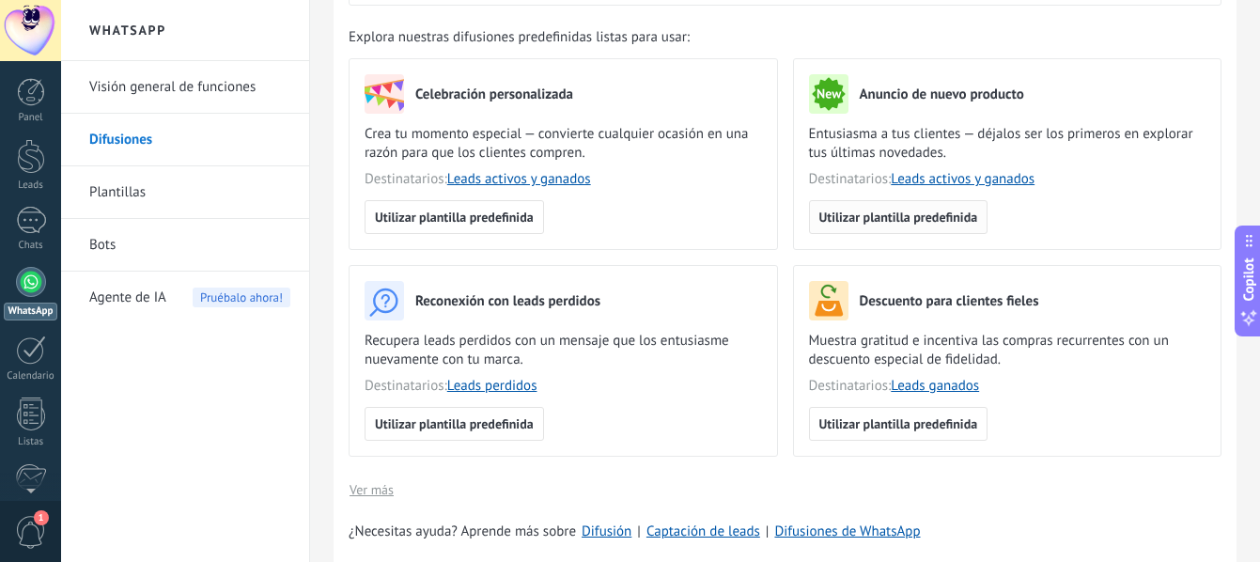
click at [938, 203] on button "Utilizar plantilla predefinida" at bounding box center [899, 217] width 180 height 34
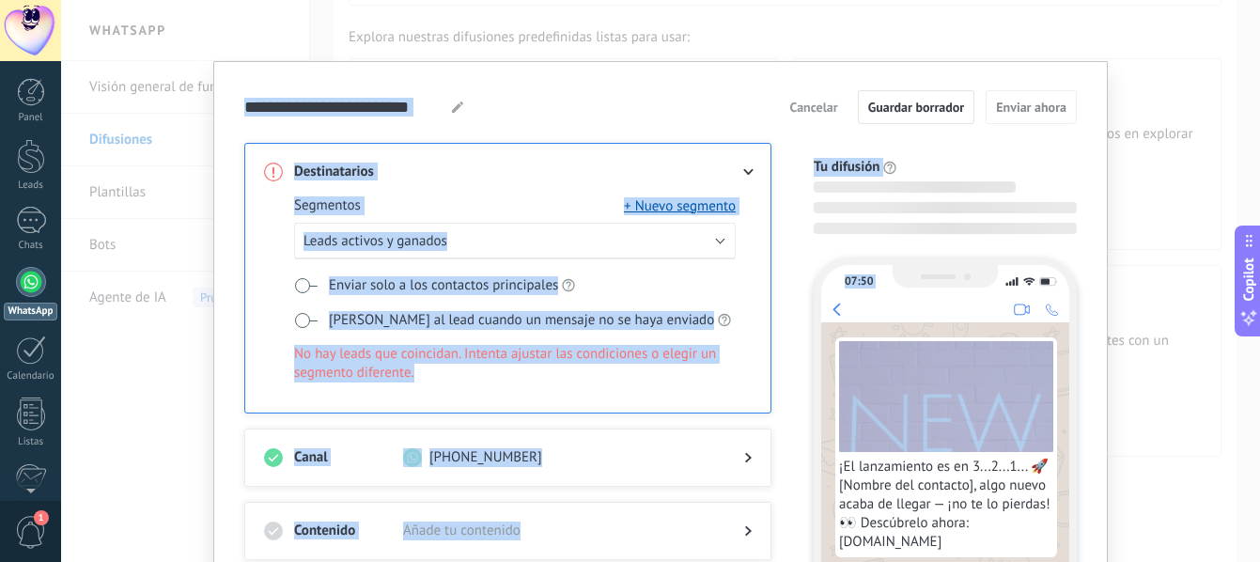
click at [803, 328] on div "07:50 ¡El lanzamiento es en 3...2...1... 🚀 [Nombre del contacto], algo nuevo ac…" at bounding box center [935, 515] width 283 height 546
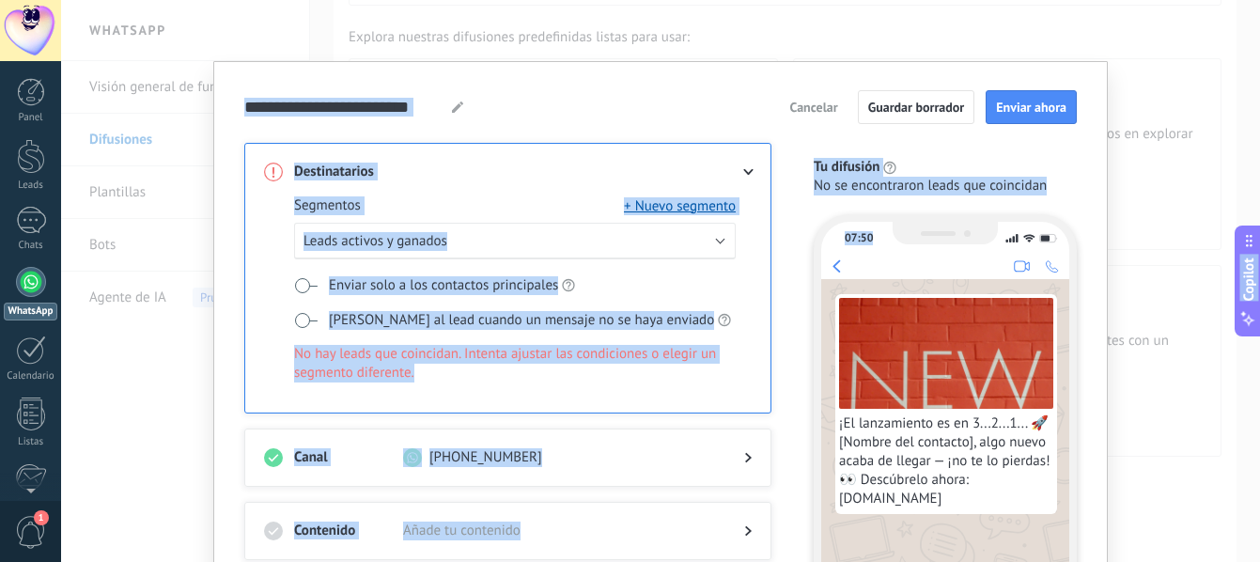
drag, startPoint x: 1250, startPoint y: 201, endPoint x: 1259, endPoint y: 277, distance: 76.7
click at [1259, 277] on body ".abecls-1,.abecls-2{fill-rule:evenodd}.abecls-2{fill:#fff} .abhcls-1{fill:none}…" at bounding box center [630, 281] width 1260 height 562
click at [725, 418] on div "Destinatarios Segmentos + Nuevo segmento Leads activos y ganados Enviar solo a …" at bounding box center [519, 444] width 550 height 602
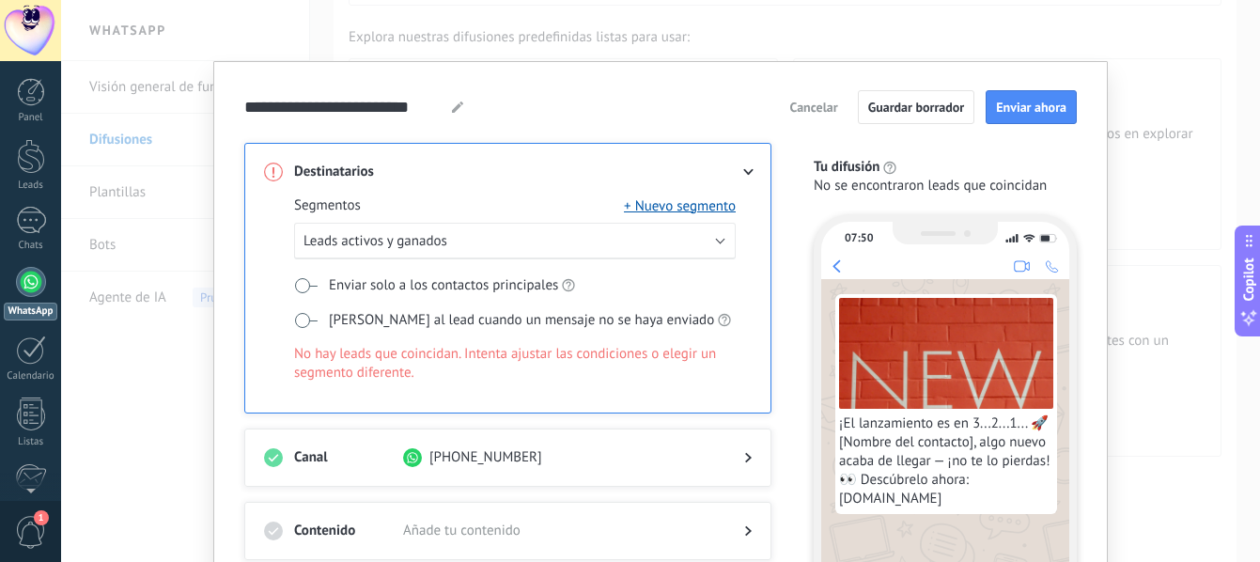
click at [309, 278] on span at bounding box center [305, 285] width 23 height 15
click at [486, 261] on div "Segmentos + Nuevo segmento Leads activos y ganados Enviar solo a los contactos …" at bounding box center [515, 302] width 442 height 212
click at [502, 253] on button "Leads activos y ganados" at bounding box center [515, 241] width 442 height 37
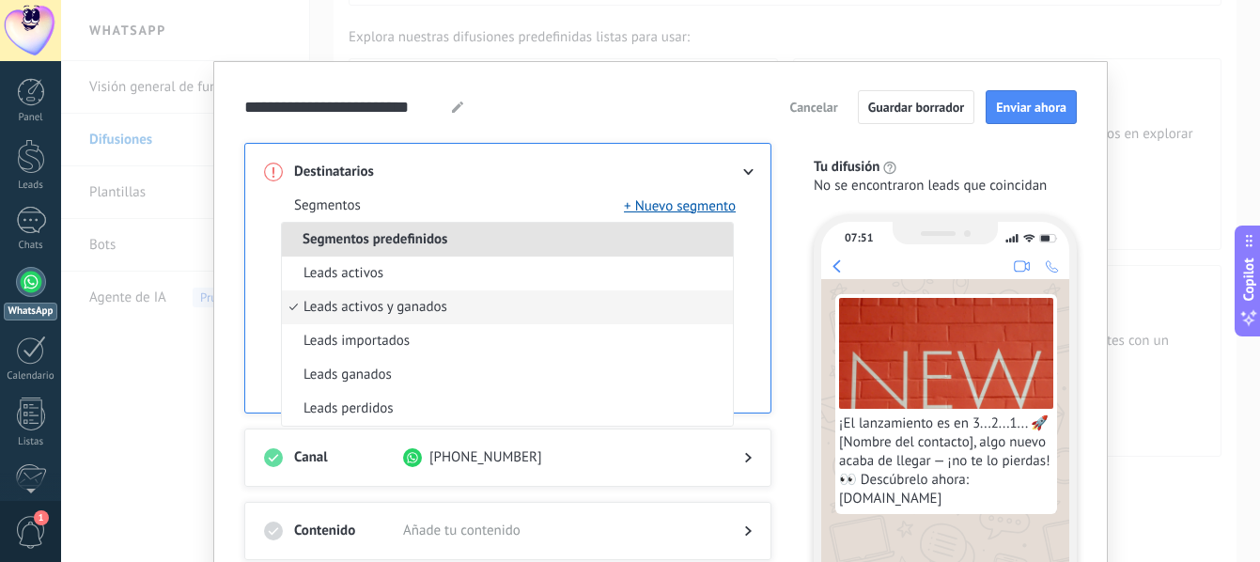
click at [519, 244] on li "Segmentos predefinidos" at bounding box center [507, 240] width 451 height 34
click at [234, 276] on div "**********" at bounding box center [660, 417] width 895 height 713
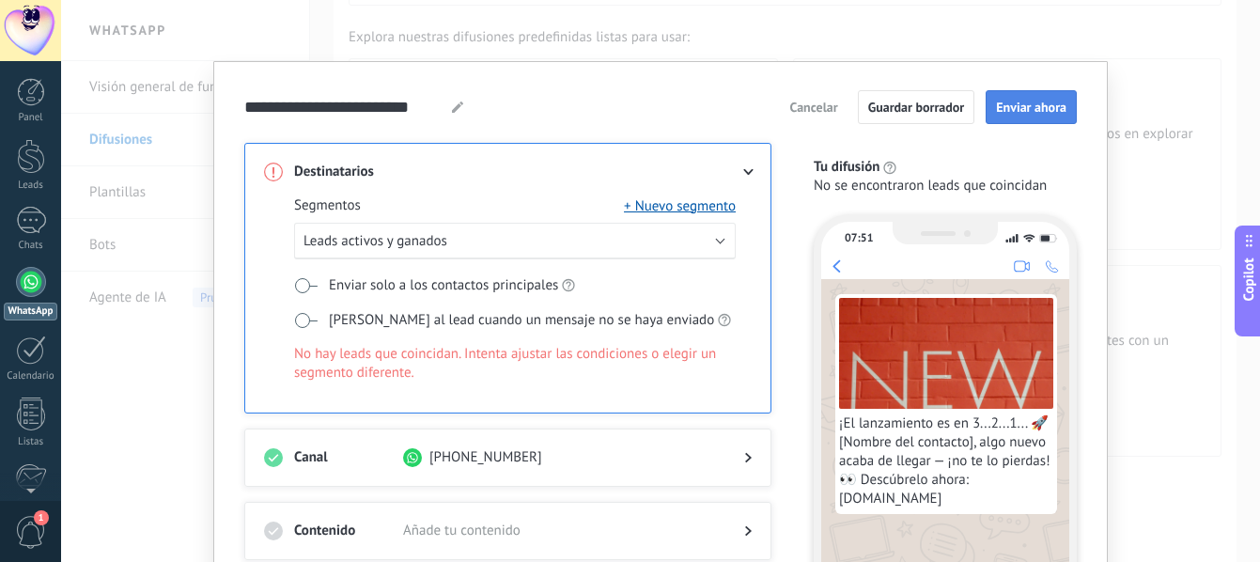
click at [1039, 106] on span "Enviar ahora" at bounding box center [1031, 107] width 70 height 13
click at [567, 538] on span "Añade tu contenido" at bounding box center [558, 531] width 311 height 19
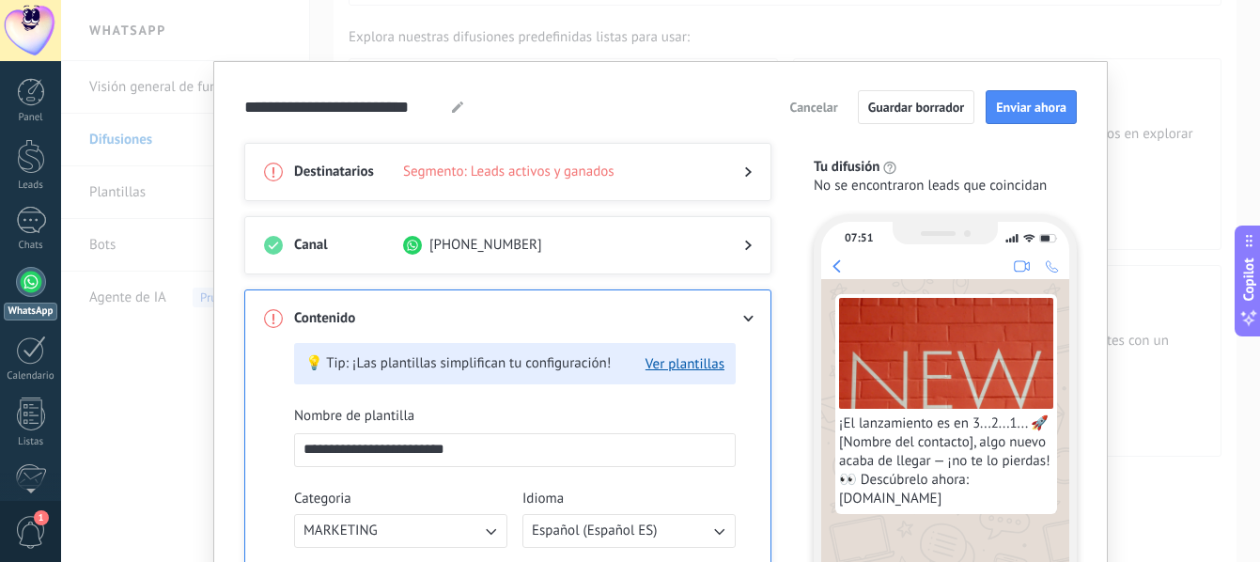
click at [683, 460] on input "**********" at bounding box center [515, 449] width 440 height 30
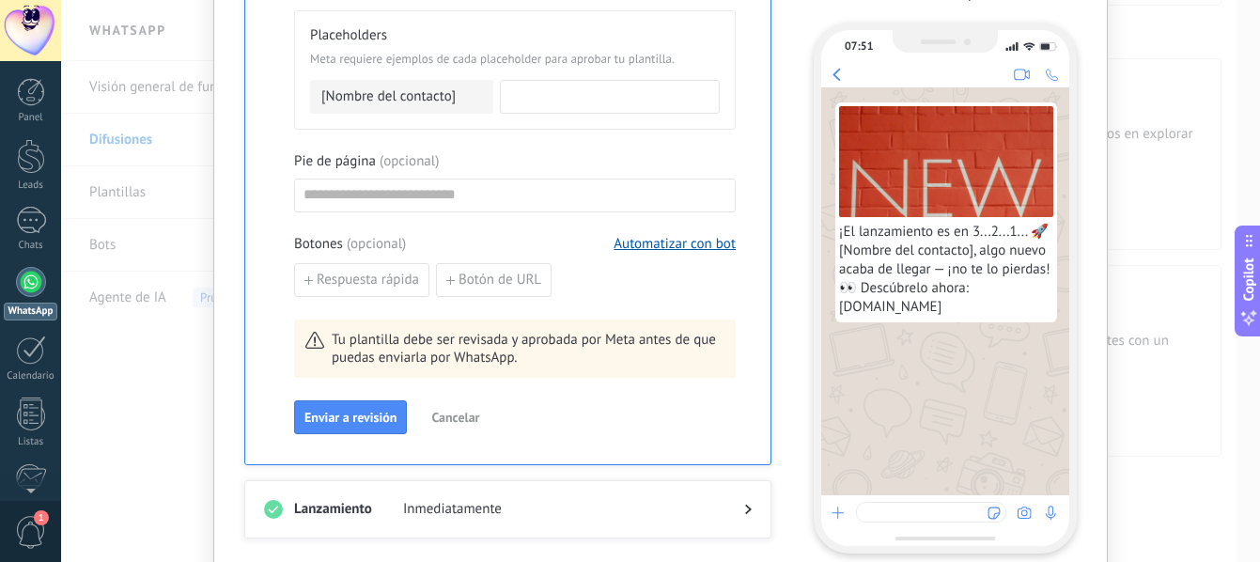
scroll to position [892, 0]
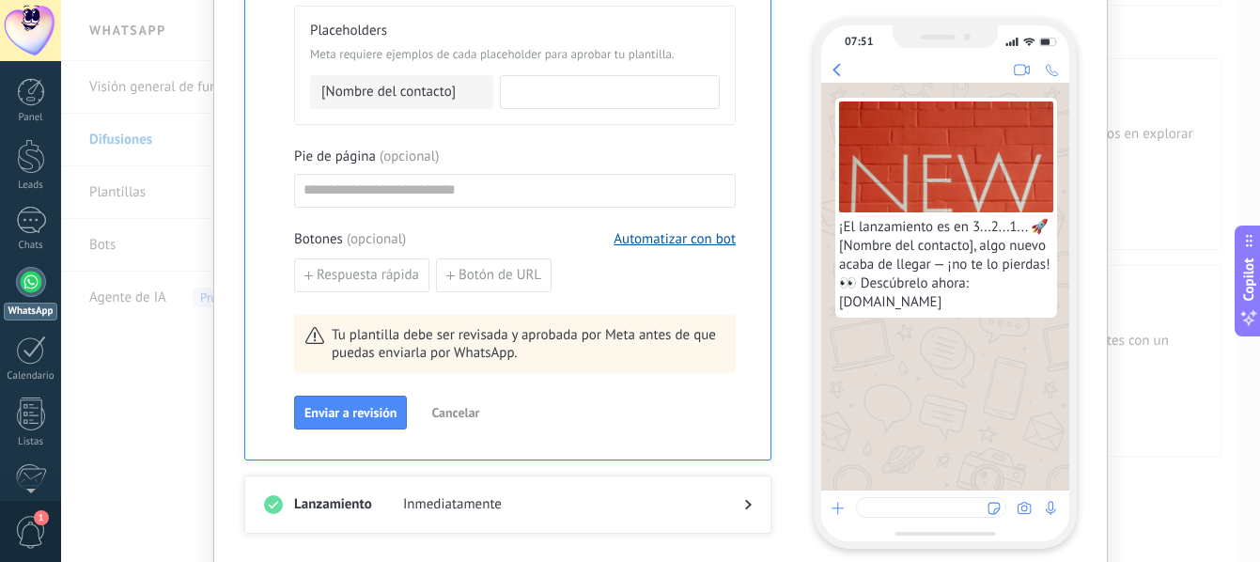
click at [446, 407] on span "Cancelar" at bounding box center [455, 412] width 48 height 13
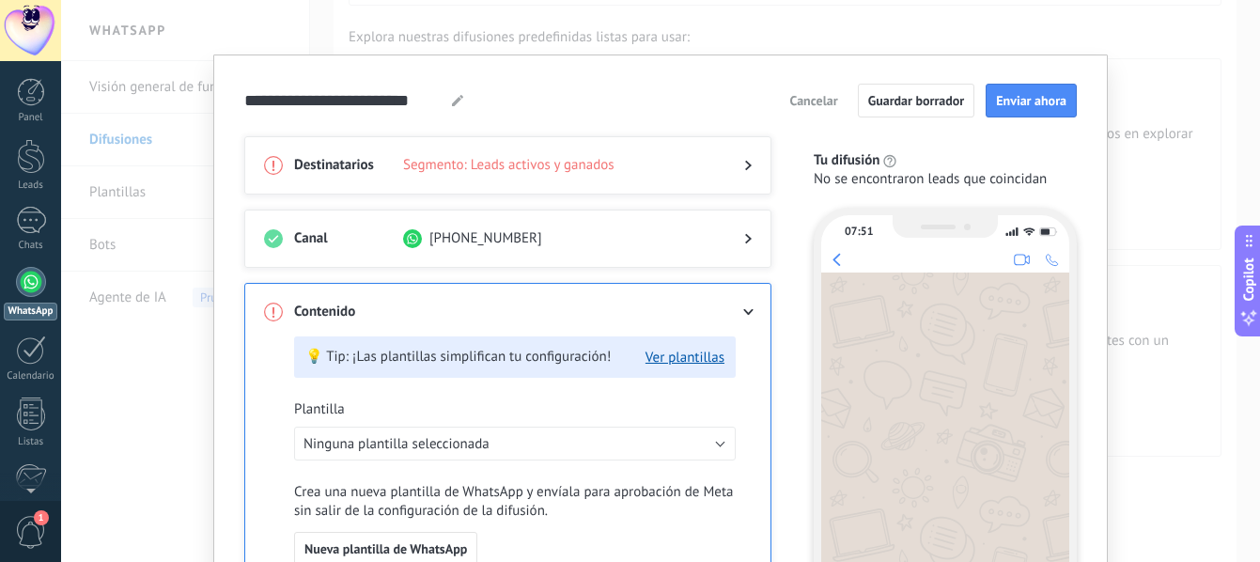
scroll to position [0, 0]
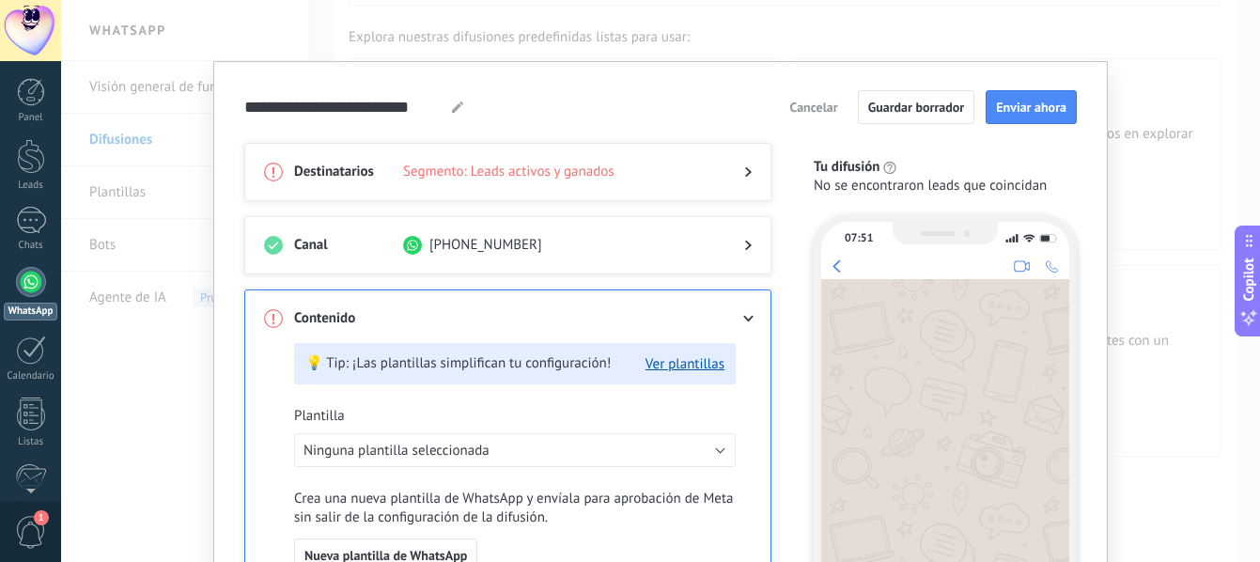
click at [158, 228] on div "**********" at bounding box center [660, 281] width 1199 height 562
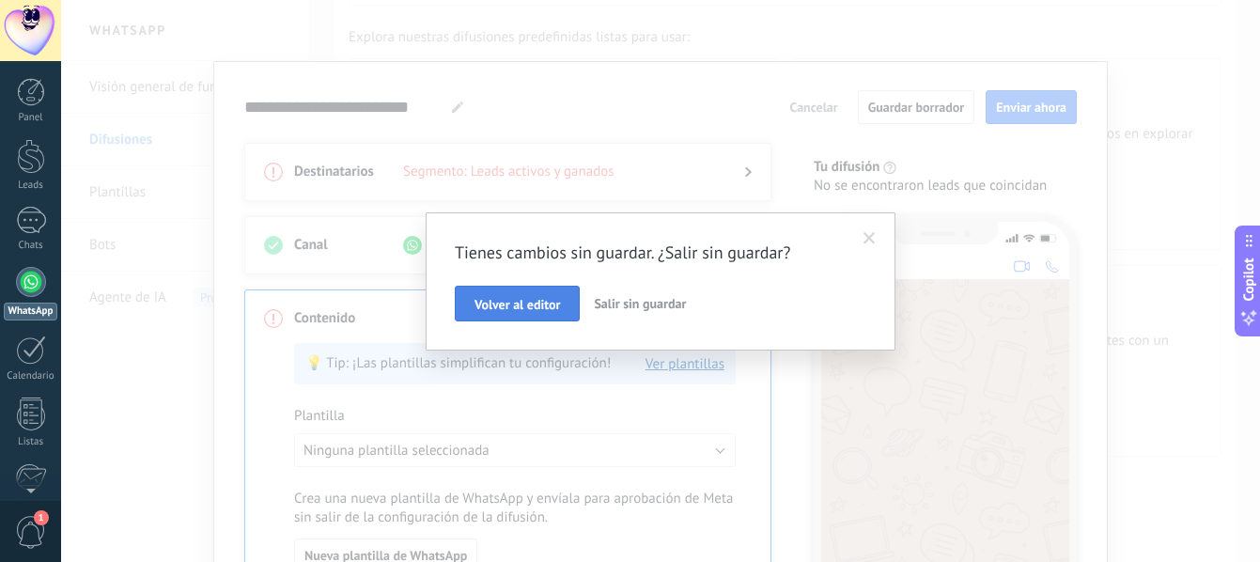
click at [539, 298] on span "Volver al editor" at bounding box center [518, 304] width 86 height 13
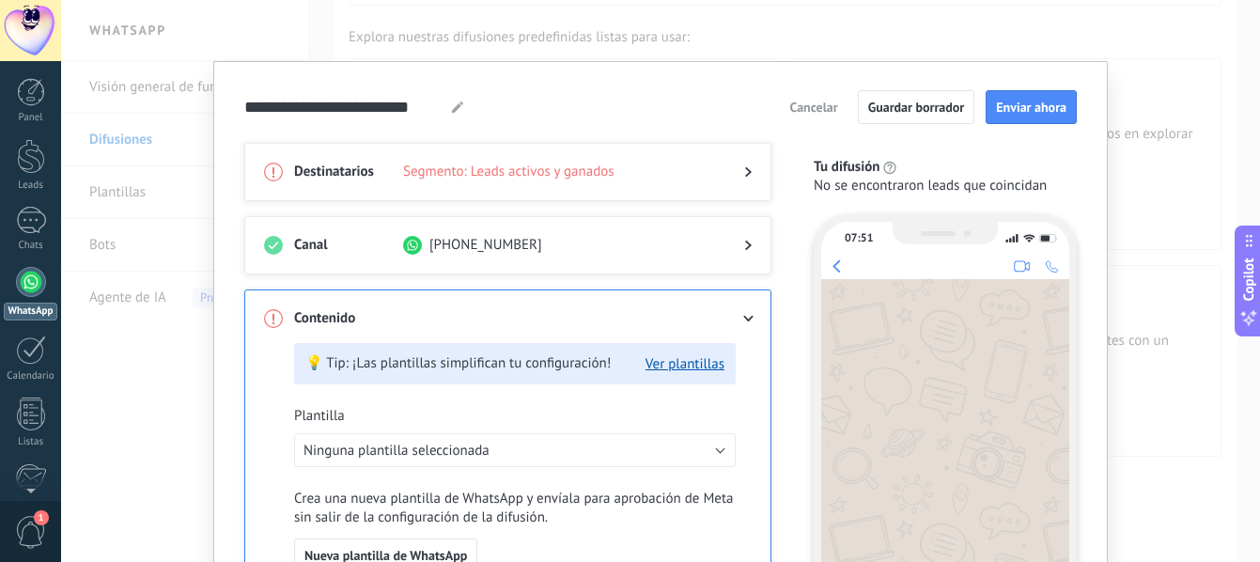
click at [805, 98] on button "Cancelar" at bounding box center [813, 107] width 65 height 28
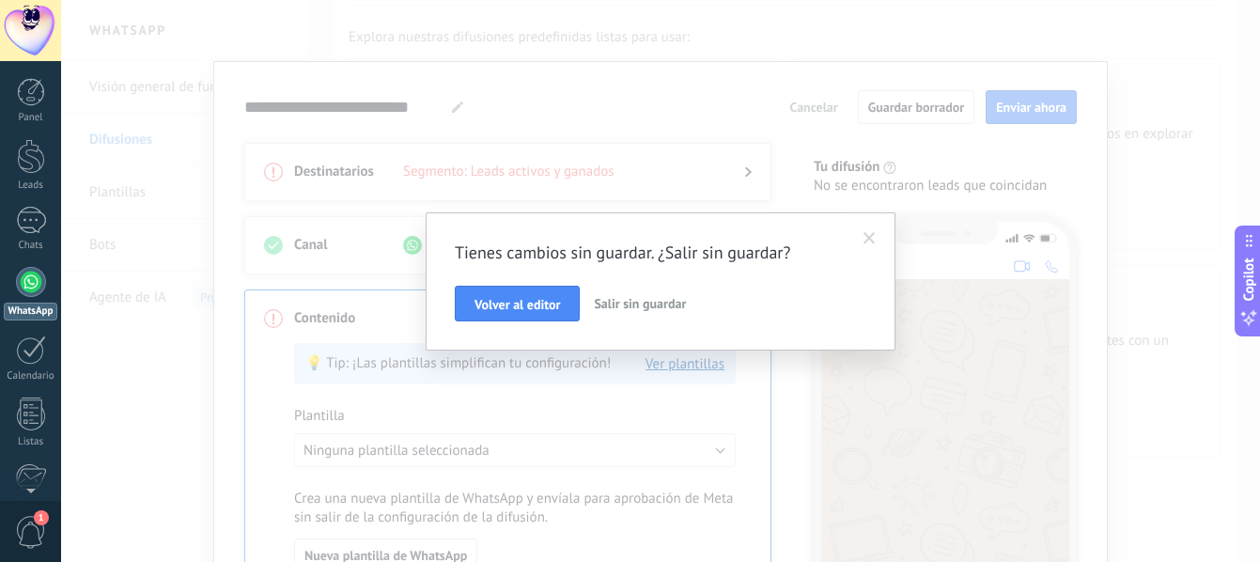
click at [616, 311] on span "Salir sin guardar" at bounding box center [640, 303] width 92 height 17
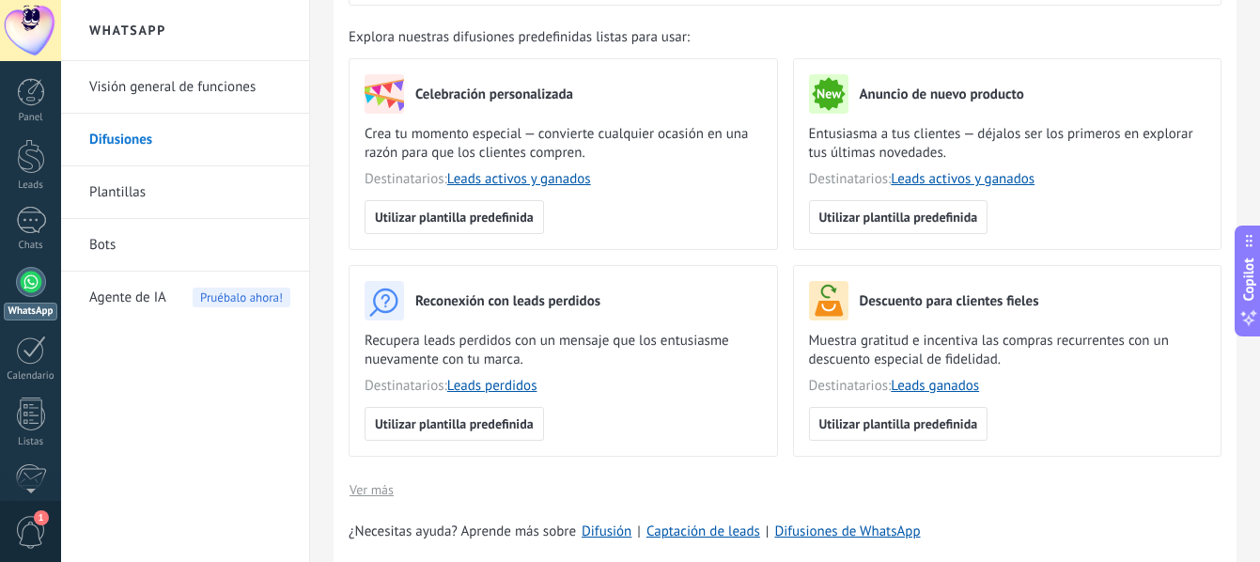
click at [23, 33] on div at bounding box center [30, 30] width 61 height 61
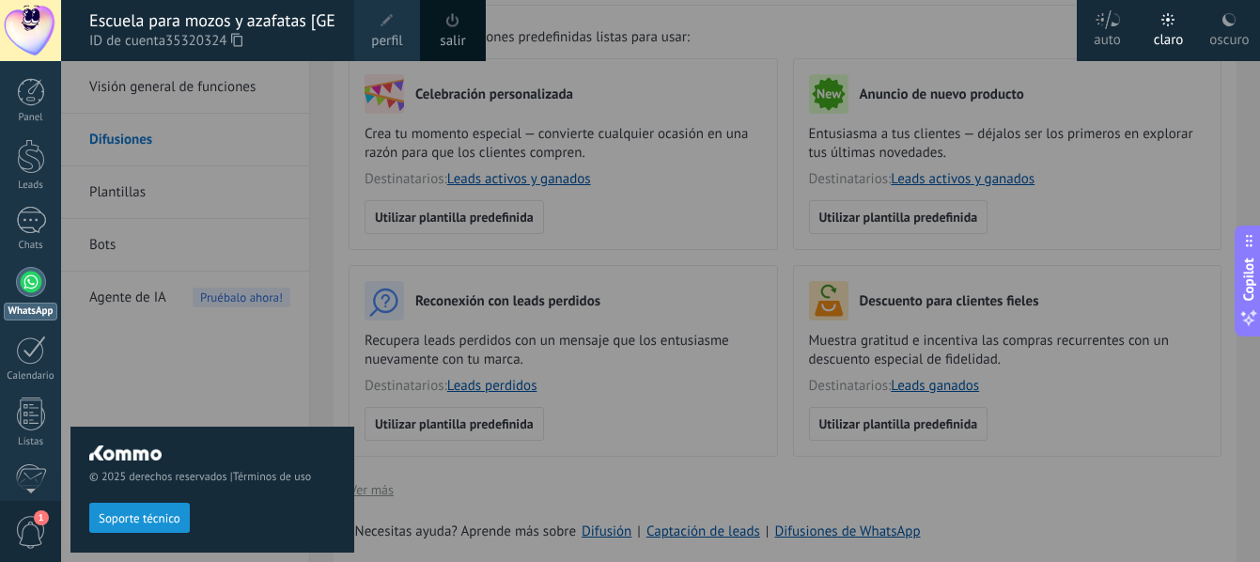
click at [620, 411] on div at bounding box center [691, 281] width 1260 height 562
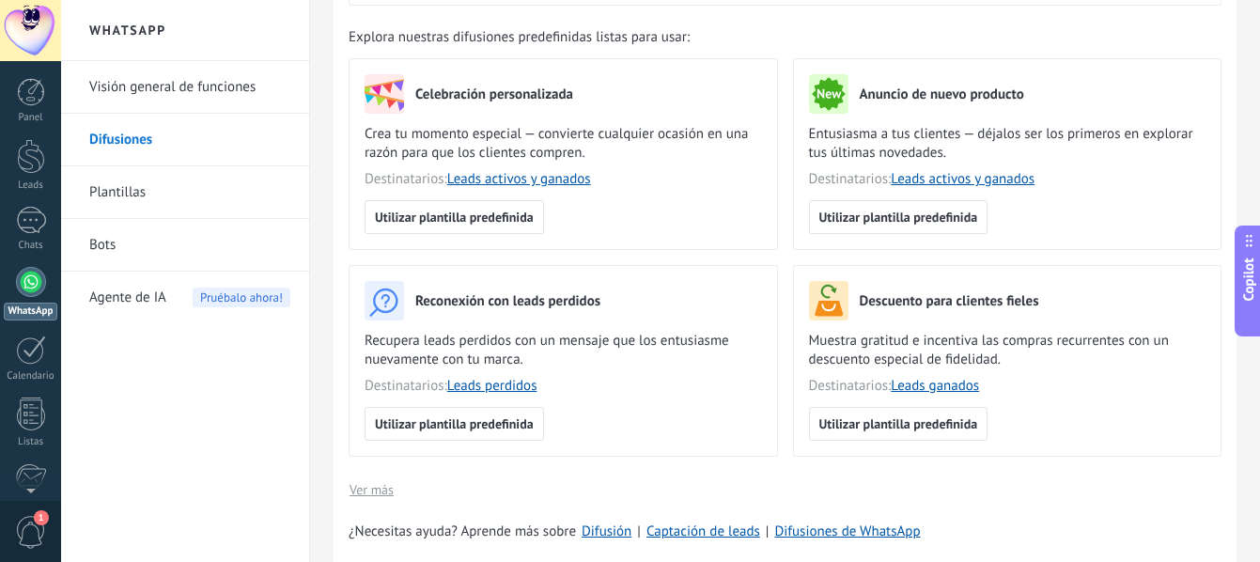
click at [179, 226] on link "Bots" at bounding box center [189, 245] width 201 height 53
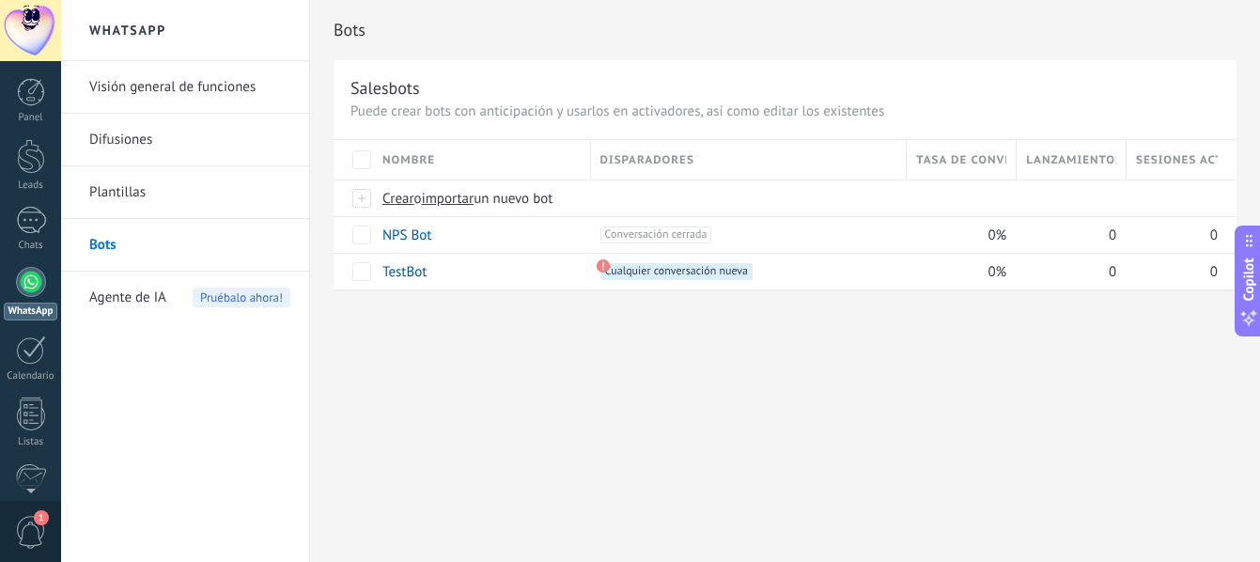
click at [219, 86] on link "Visión general de funciones" at bounding box center [189, 87] width 201 height 53
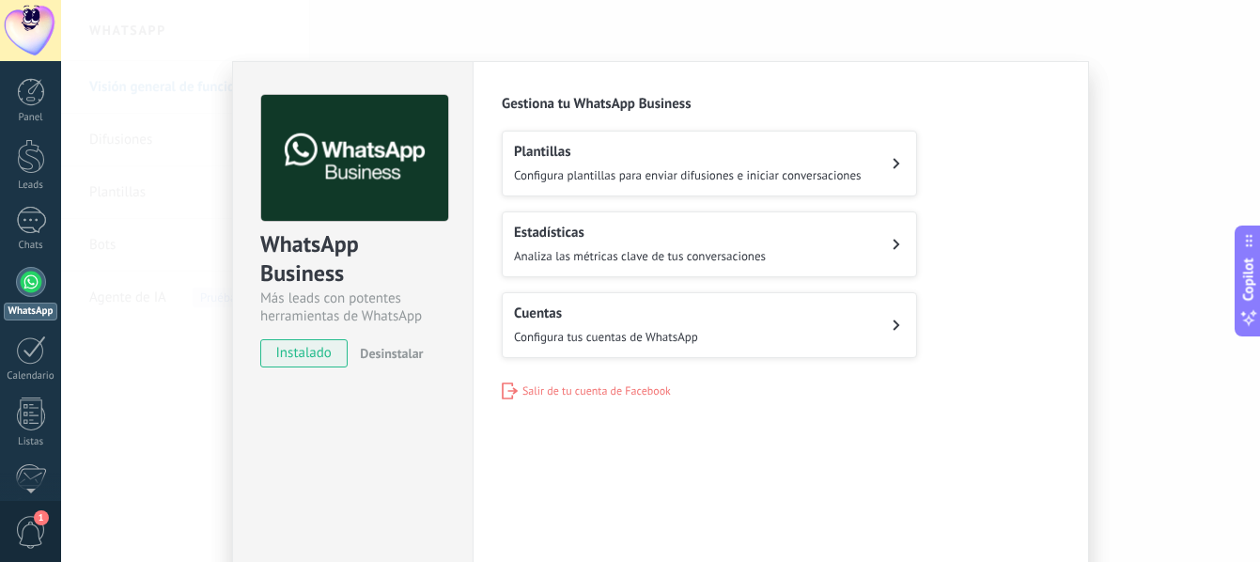
click at [785, 321] on button "Cuentas Configura tus cuentas de WhatsApp" at bounding box center [709, 325] width 415 height 66
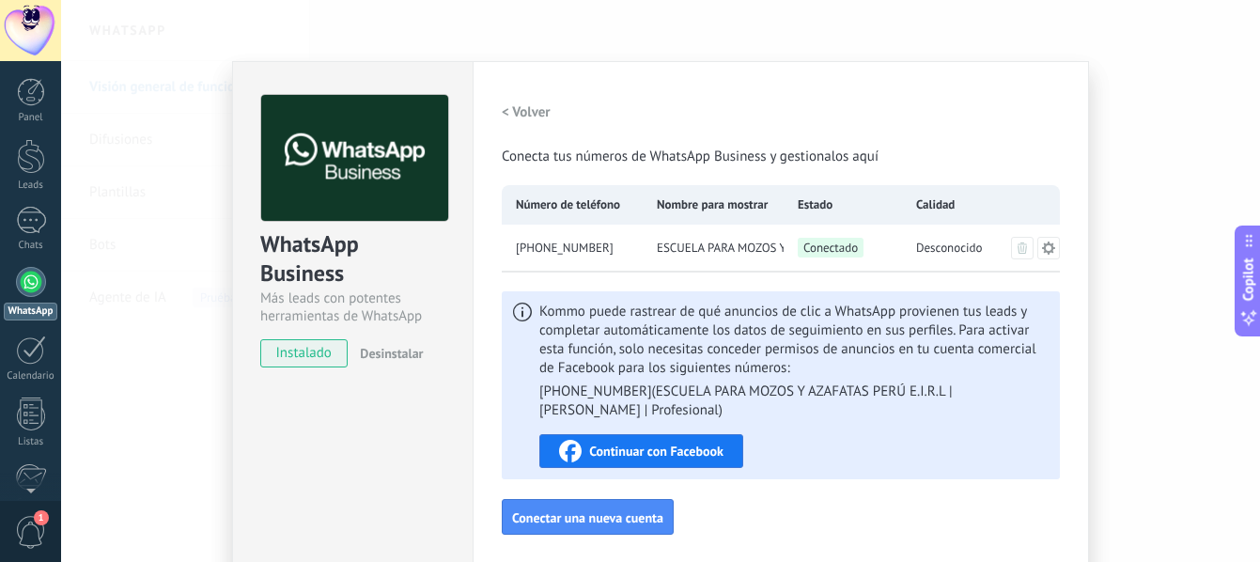
click at [711, 446] on span "Continuar con Facebook" at bounding box center [656, 451] width 134 height 13
click at [618, 517] on span "Conectar una nueva cuenta" at bounding box center [587, 517] width 151 height 13
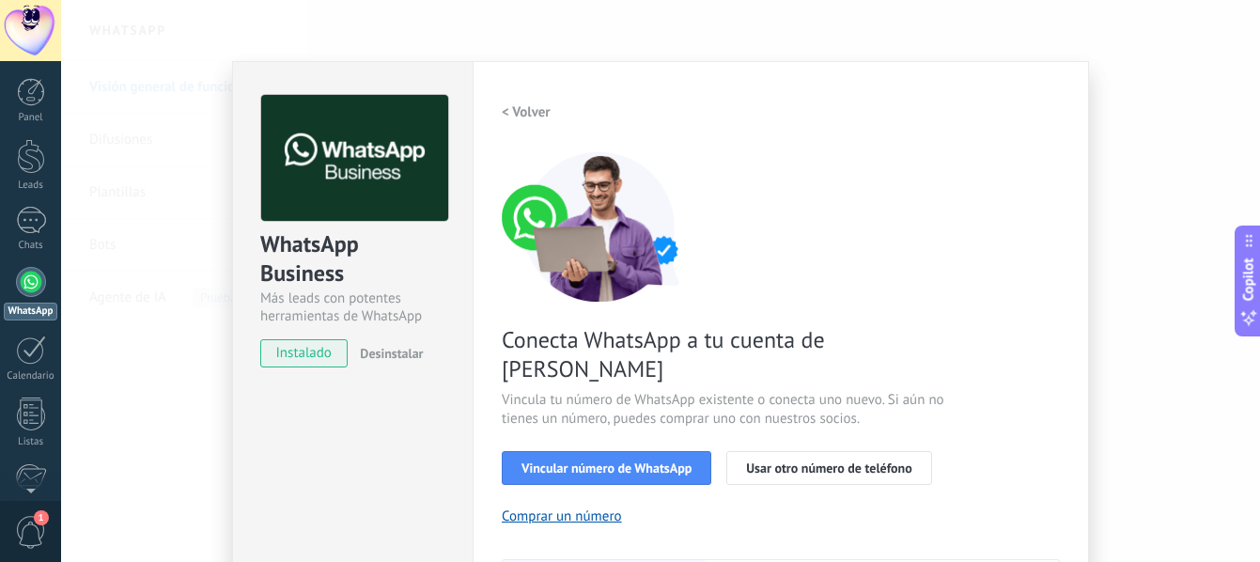
click at [516, 112] on h2 "< Volver" at bounding box center [526, 112] width 49 height 18
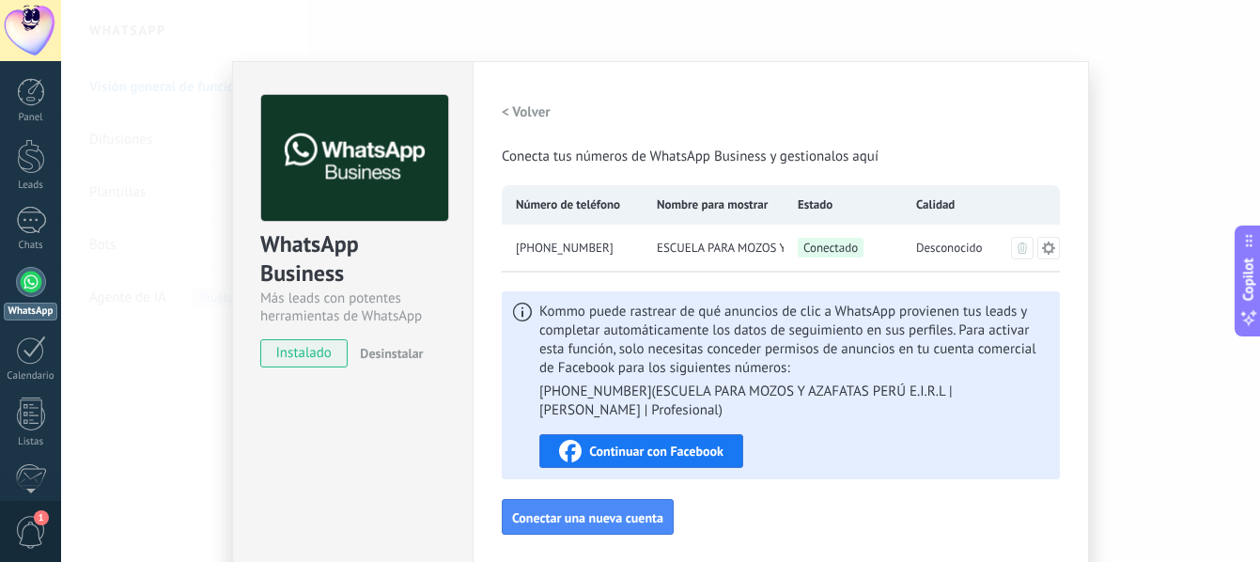
click at [665, 457] on span "Continuar con Facebook" at bounding box center [656, 451] width 134 height 13
click at [40, 229] on div at bounding box center [31, 220] width 30 height 27
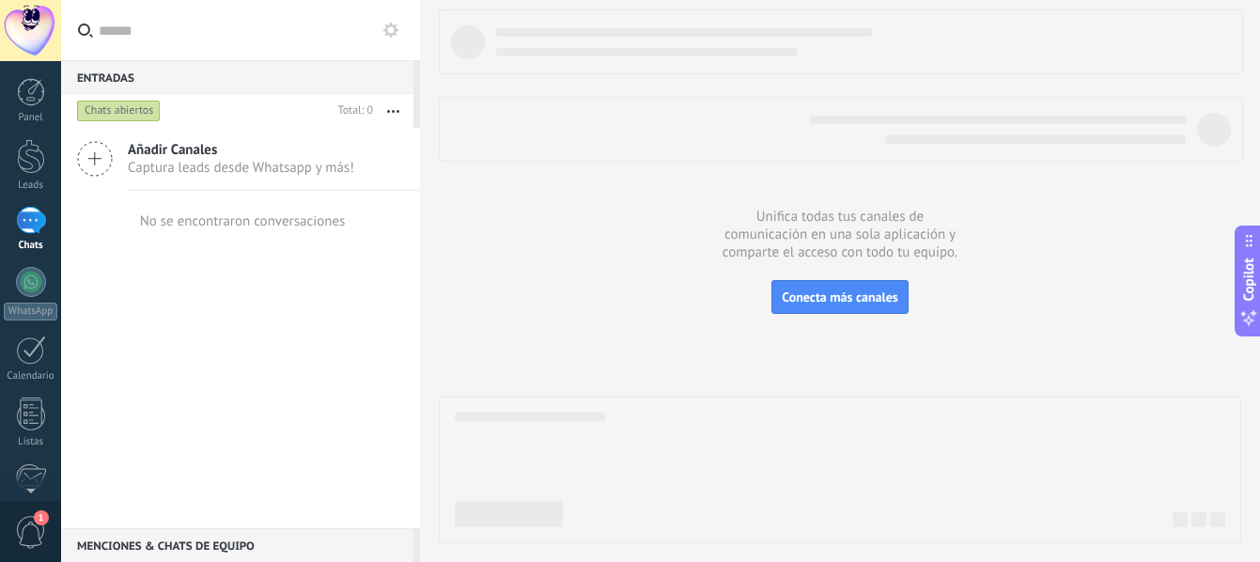
click at [293, 152] on span "Añadir Canales" at bounding box center [241, 150] width 227 height 18
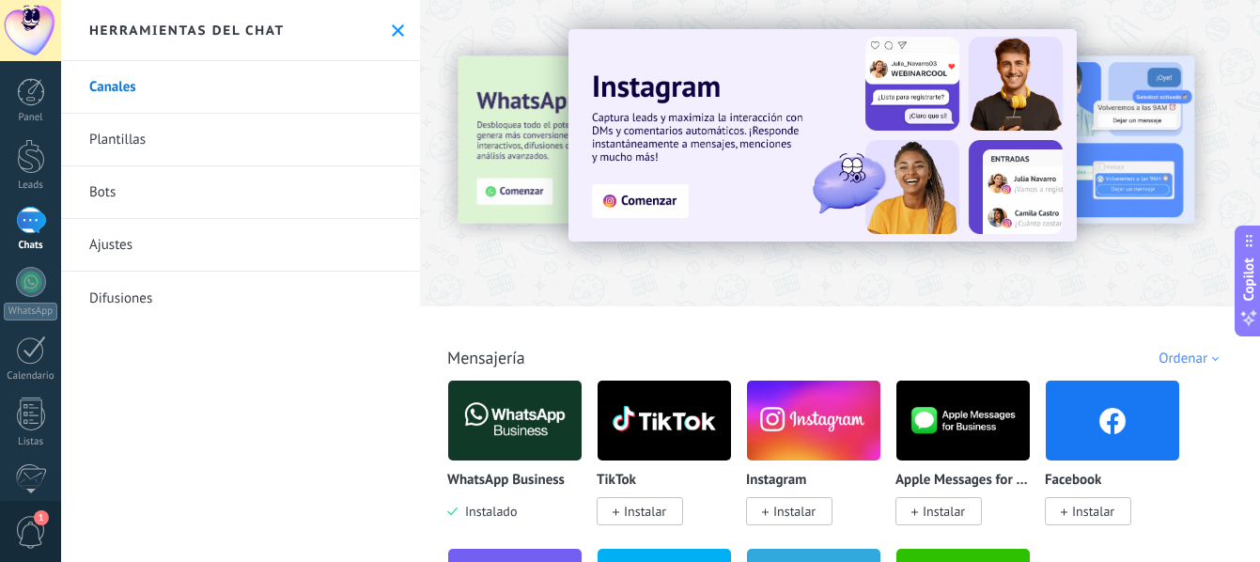
click at [654, 182] on img at bounding box center [823, 135] width 508 height 212
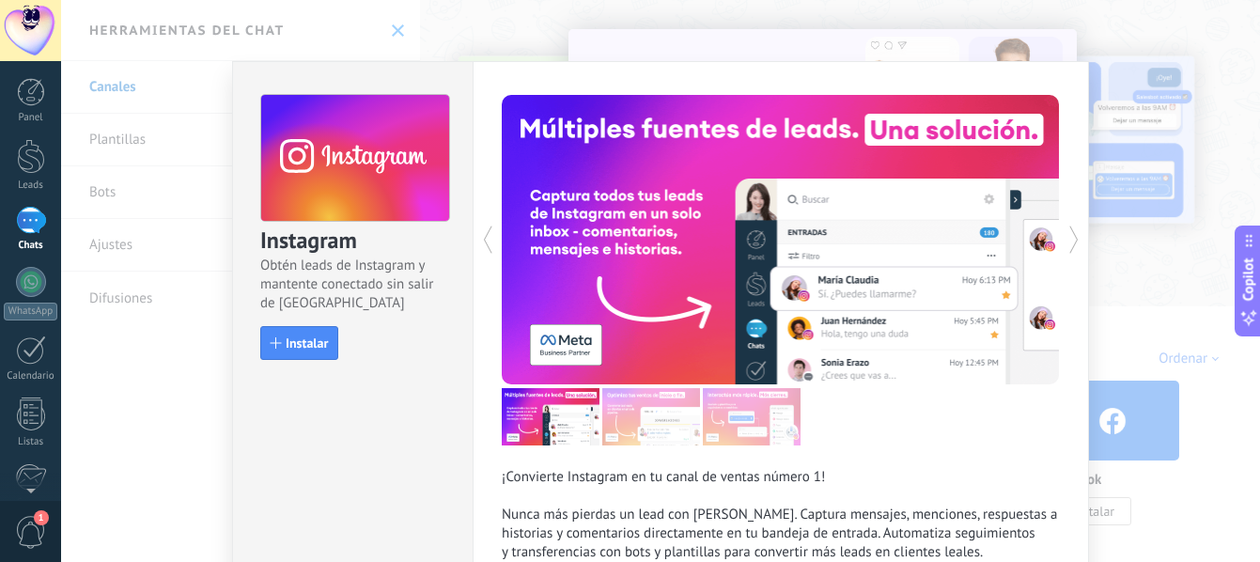
click at [13, 237] on link "Chats" at bounding box center [30, 229] width 61 height 45
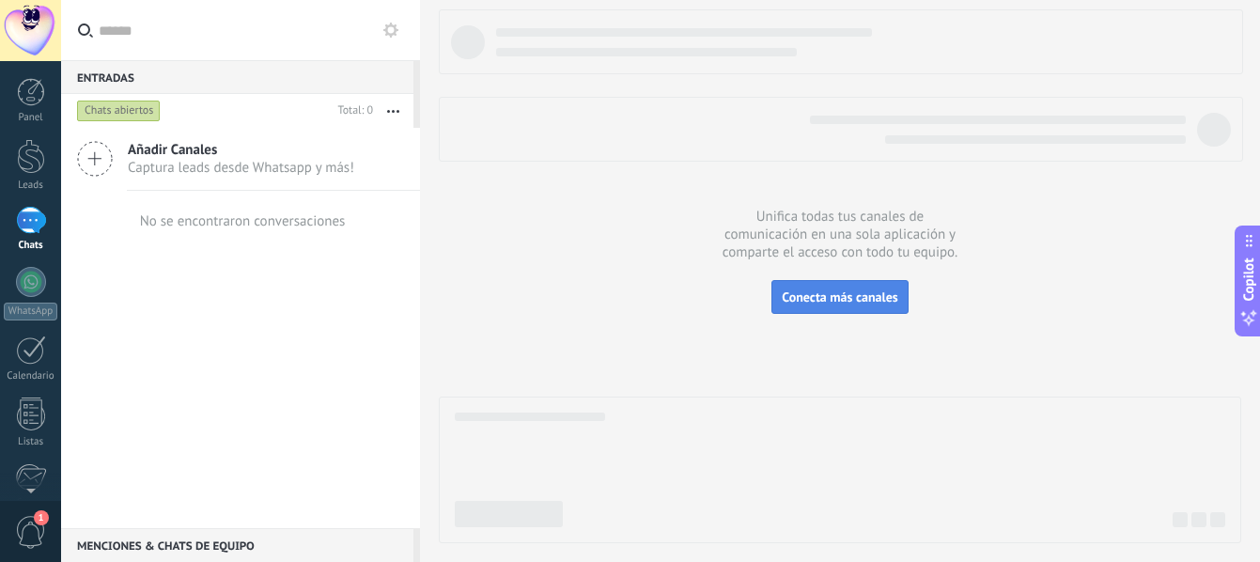
click at [831, 297] on span "Conecta más canales" at bounding box center [840, 297] width 116 height 17
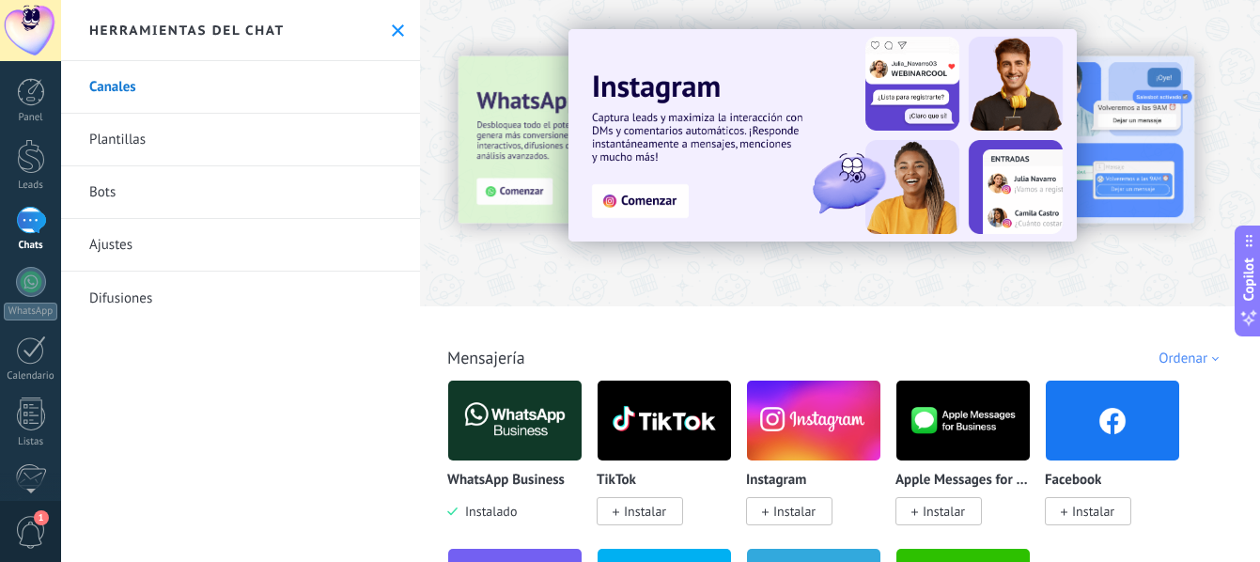
click at [676, 433] on img at bounding box center [664, 420] width 133 height 91
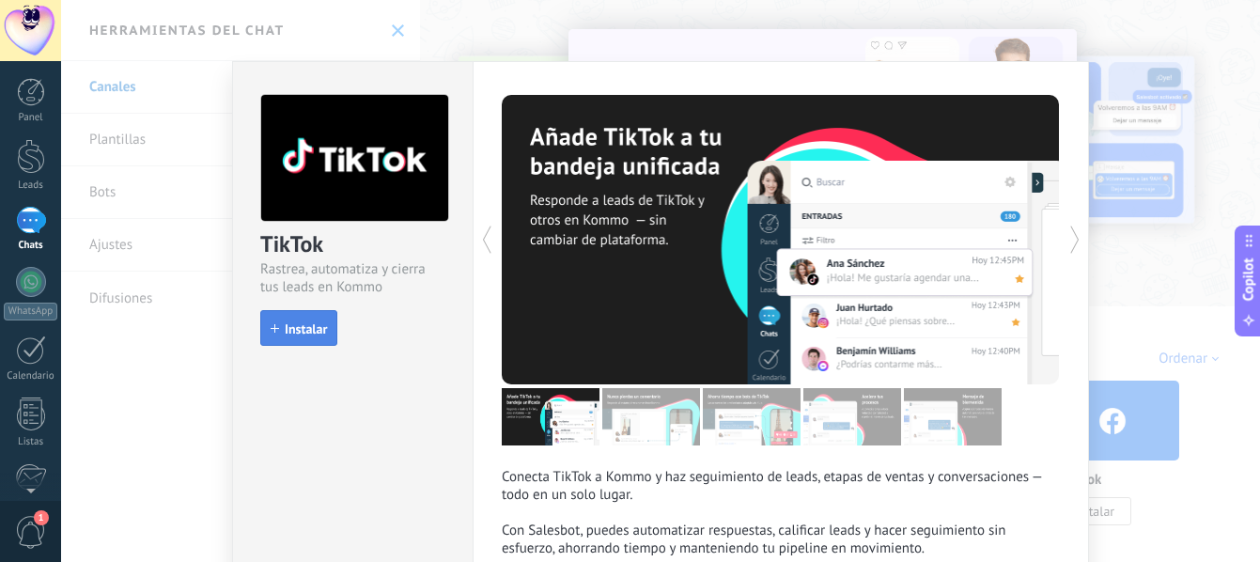
click at [298, 327] on span "Instalar" at bounding box center [306, 328] width 42 height 13
